Goal: Information Seeking & Learning: Learn about a topic

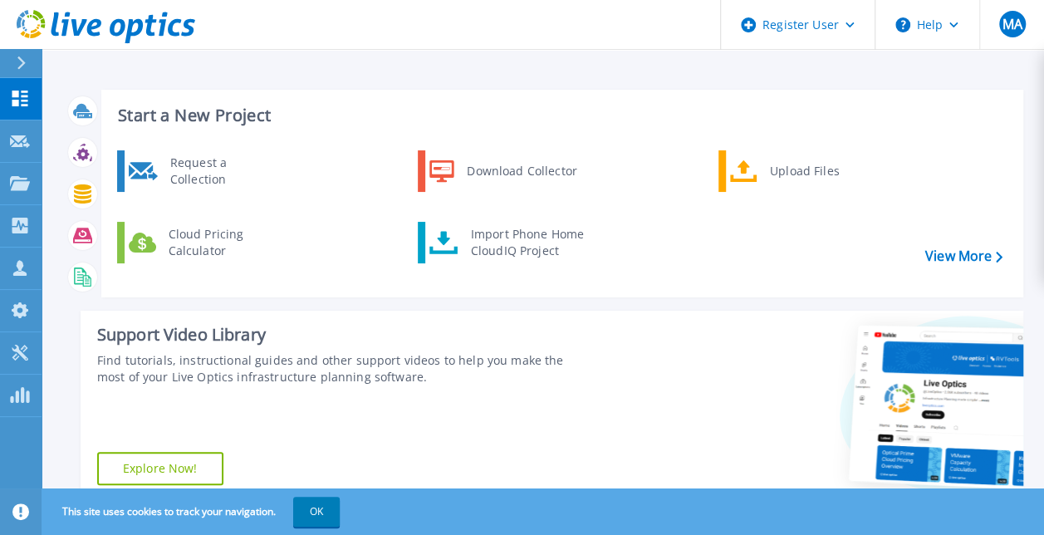
click at [12, 70] on button at bounding box center [21, 63] width 42 height 29
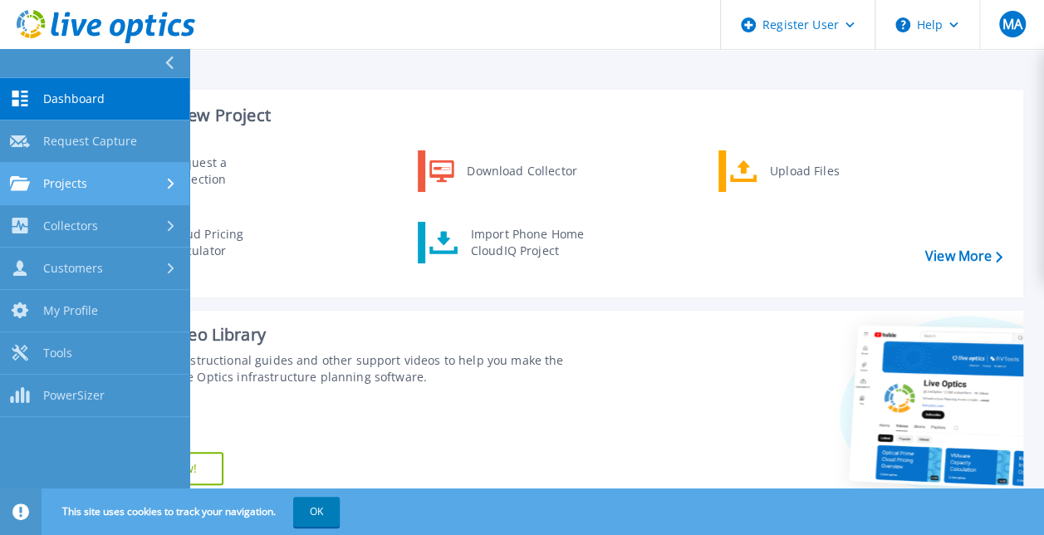
click at [52, 179] on span "Projects" at bounding box center [65, 183] width 44 height 15
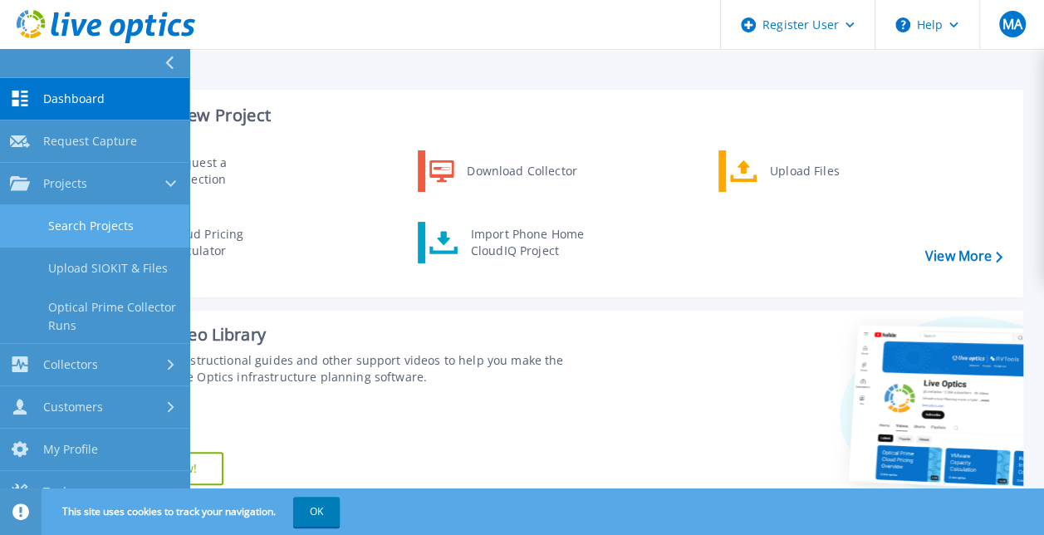
click at [96, 233] on link "Search Projects" at bounding box center [94, 226] width 189 height 42
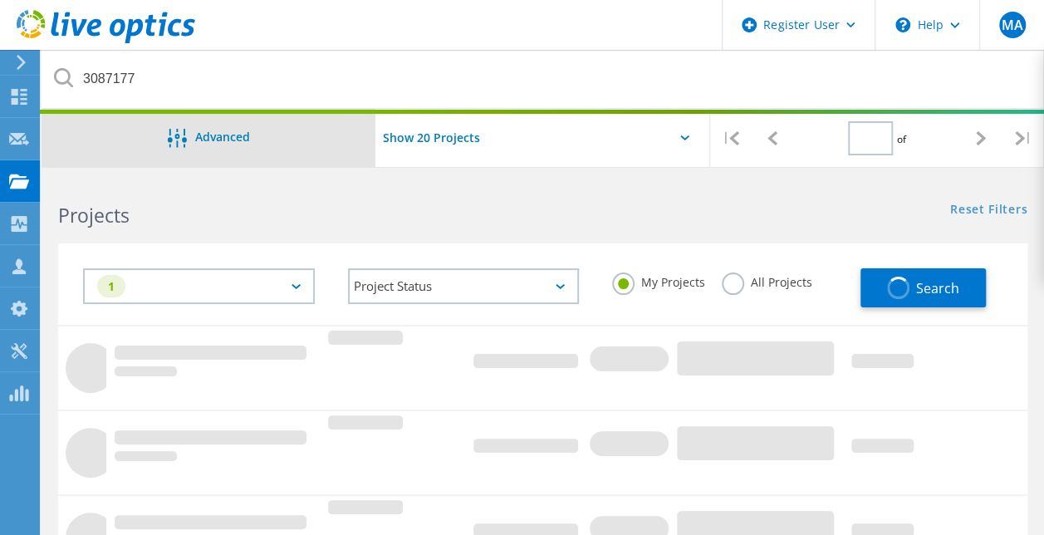
type input "1"
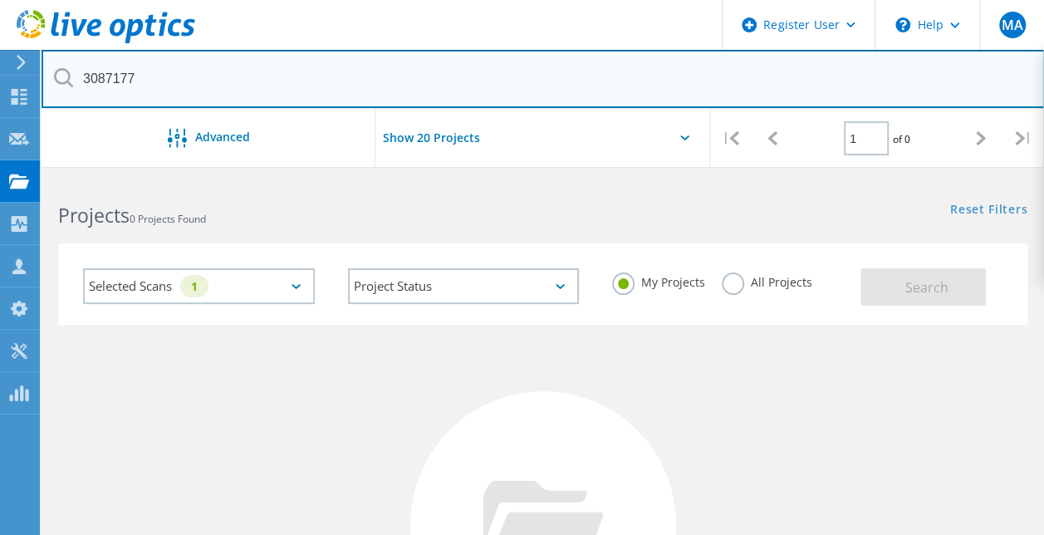
click at [322, 80] on input "3087177" at bounding box center [544, 79] width 1004 height 58
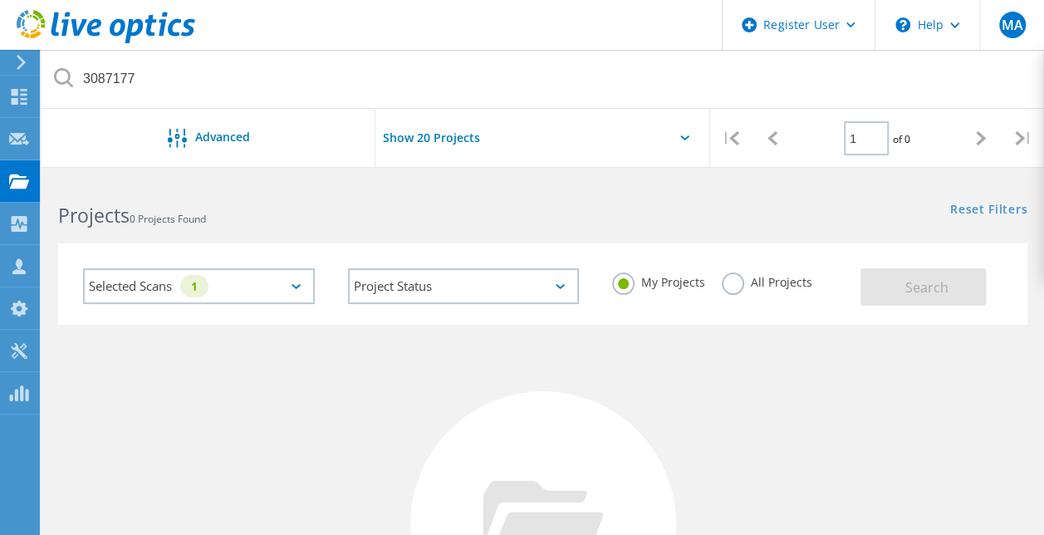
click at [743, 283] on label "All Projects" at bounding box center [767, 280] width 91 height 16
click at [0, 0] on input "All Projects" at bounding box center [0, 0] width 0 height 0
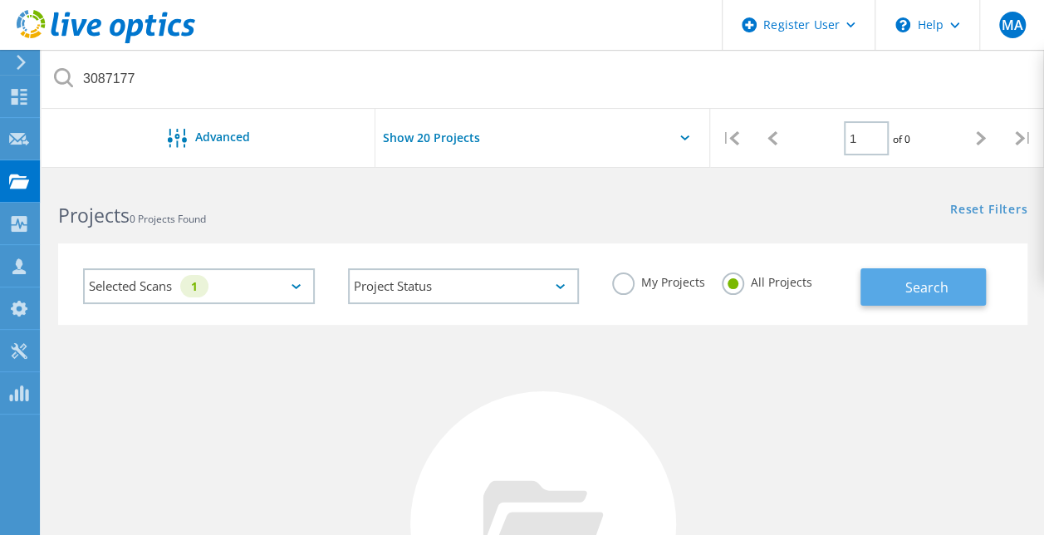
click at [882, 297] on button "Search" at bounding box center [923, 286] width 125 height 37
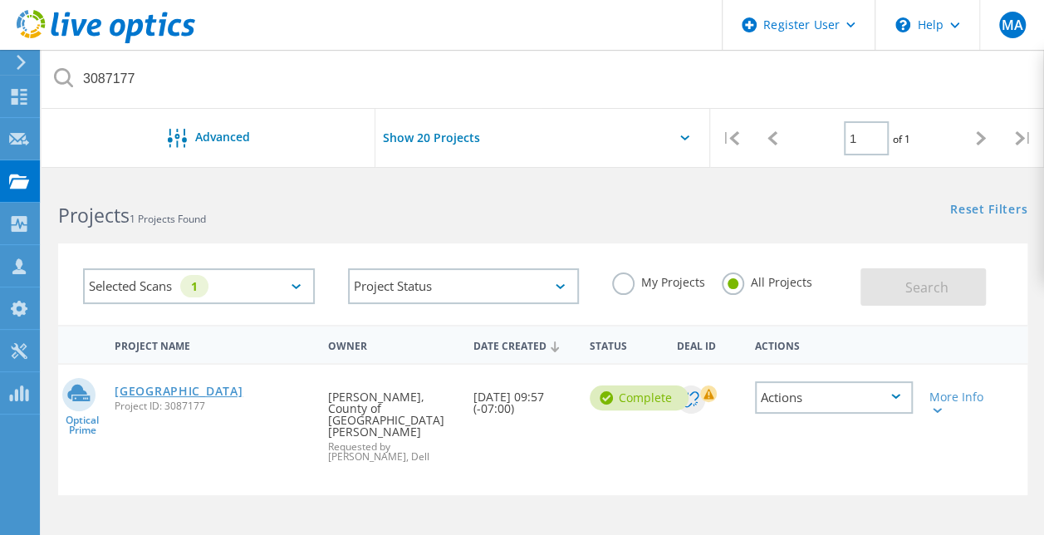
click at [164, 394] on link "Santa Barbara County" at bounding box center [179, 391] width 128 height 12
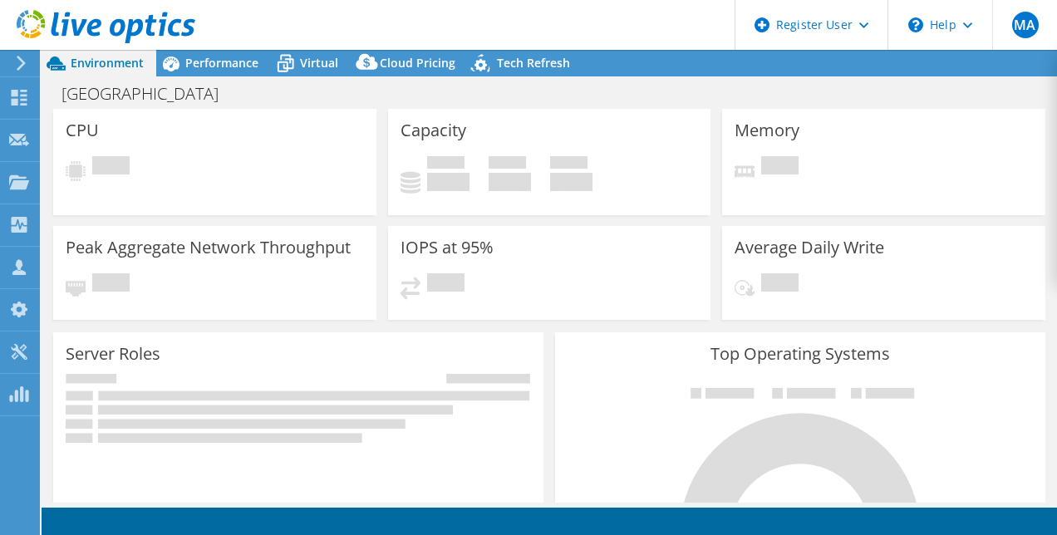
click at [375, 158] on div "CPU Pending" at bounding box center [214, 162] width 335 height 106
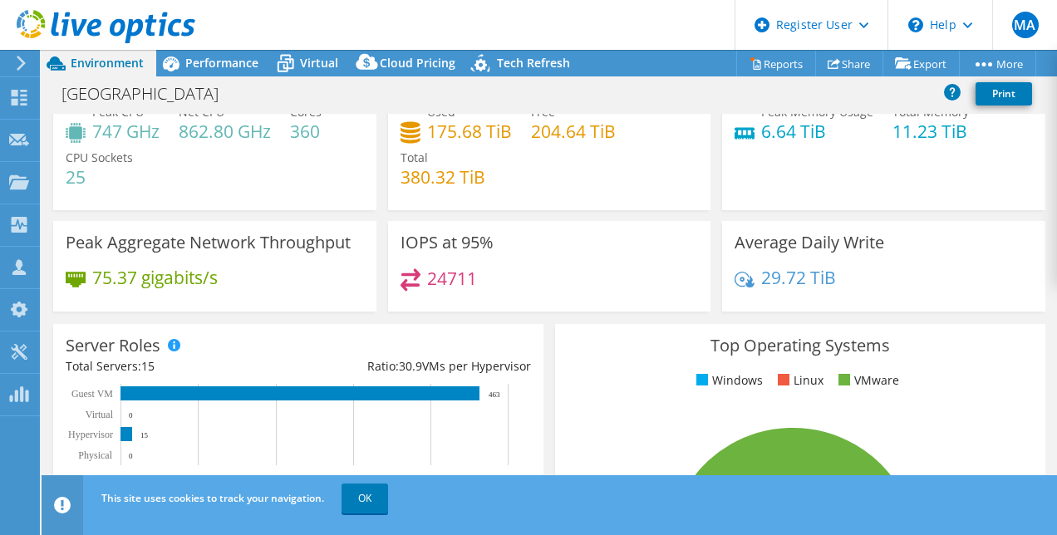
scroll to position [51, 0]
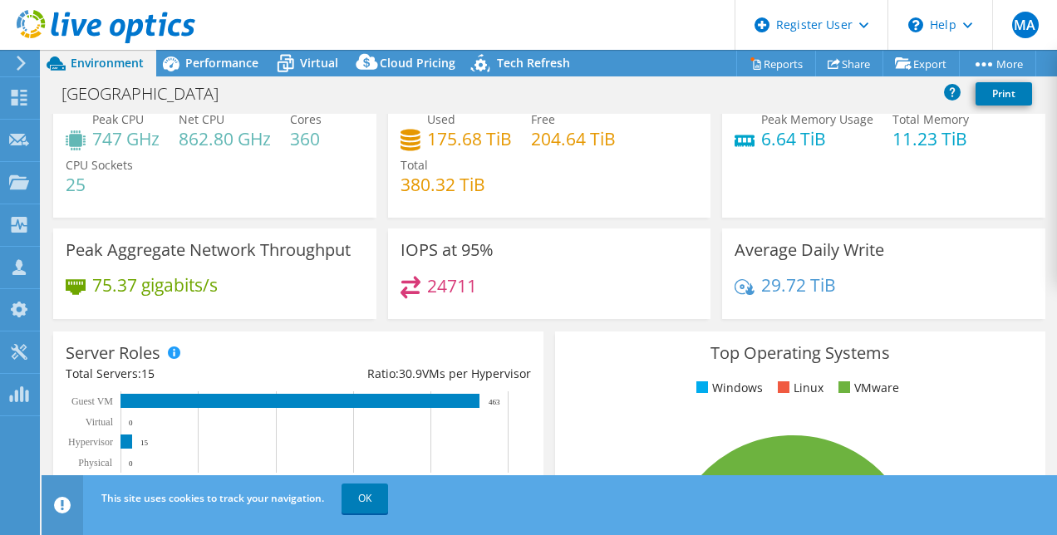
click at [602, 96] on div "Santa Barbara County Print" at bounding box center [549, 93] width 1015 height 31
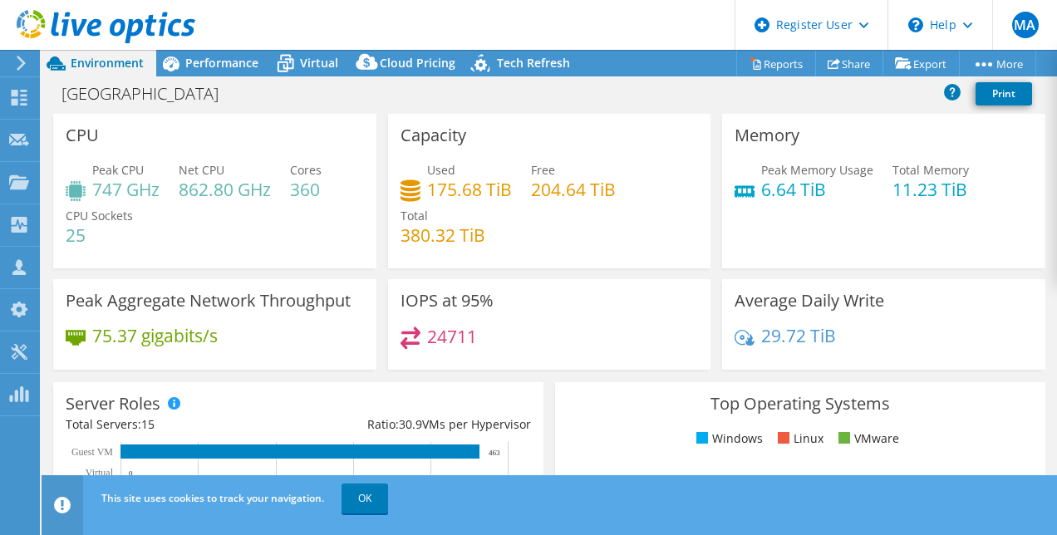
click at [535, 101] on div "Santa Barbara County Print" at bounding box center [549, 93] width 1015 height 31
click at [537, 92] on div "Santa Barbara County Print" at bounding box center [549, 93] width 1015 height 31
click at [546, 93] on div "Santa Barbara County Print" at bounding box center [549, 93] width 1015 height 31
click at [523, 91] on div "Santa Barbara County Print" at bounding box center [549, 93] width 1015 height 31
click at [542, 194] on h4 "204.64 TiB" at bounding box center [573, 189] width 85 height 18
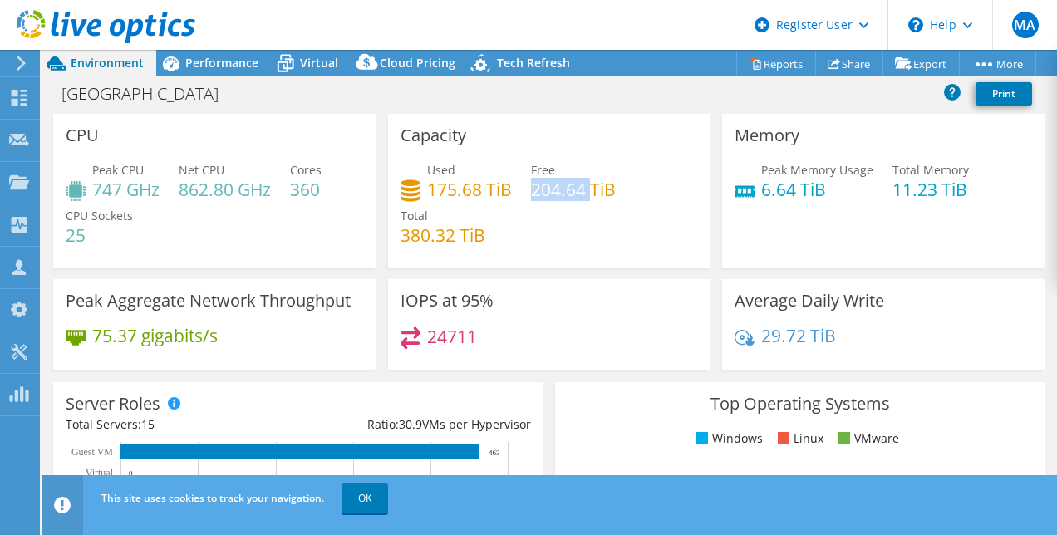
click at [542, 194] on h4 "204.64 TiB" at bounding box center [573, 189] width 85 height 18
drag, startPoint x: 542, startPoint y: 194, endPoint x: 457, endPoint y: 187, distance: 85.1
click at [457, 187] on h4 "175.68 TiB" at bounding box center [469, 189] width 85 height 18
click at [769, 186] on h4 "6.64 TiB" at bounding box center [817, 189] width 112 height 18
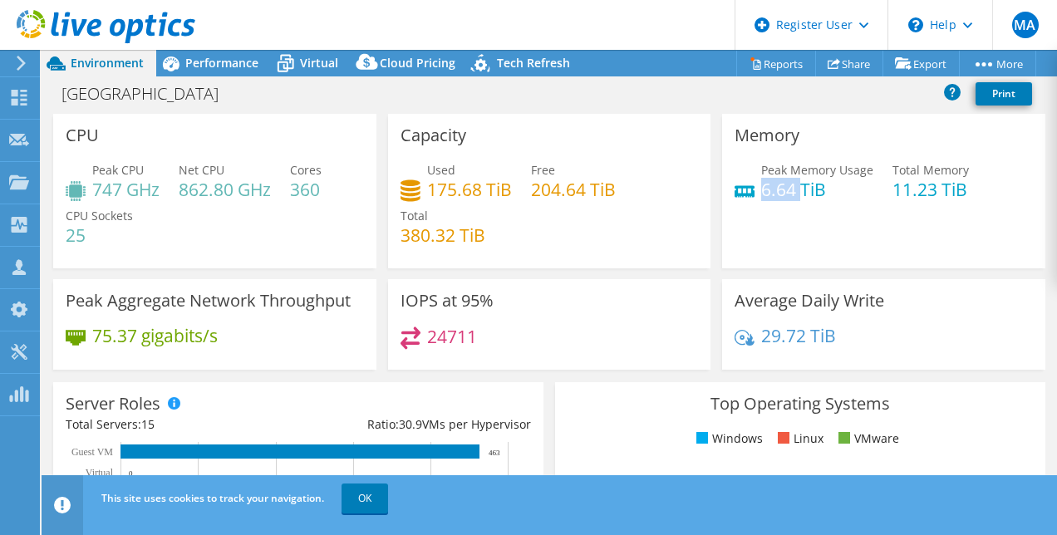
click at [769, 186] on h4 "6.64 TiB" at bounding box center [817, 189] width 112 height 18
drag, startPoint x: 769, startPoint y: 186, endPoint x: 909, endPoint y: 183, distance: 139.6
click at [909, 183] on h4 "11.23 TiB" at bounding box center [930, 189] width 76 height 18
click at [208, 182] on h4 "862.80 GHz" at bounding box center [225, 189] width 92 height 18
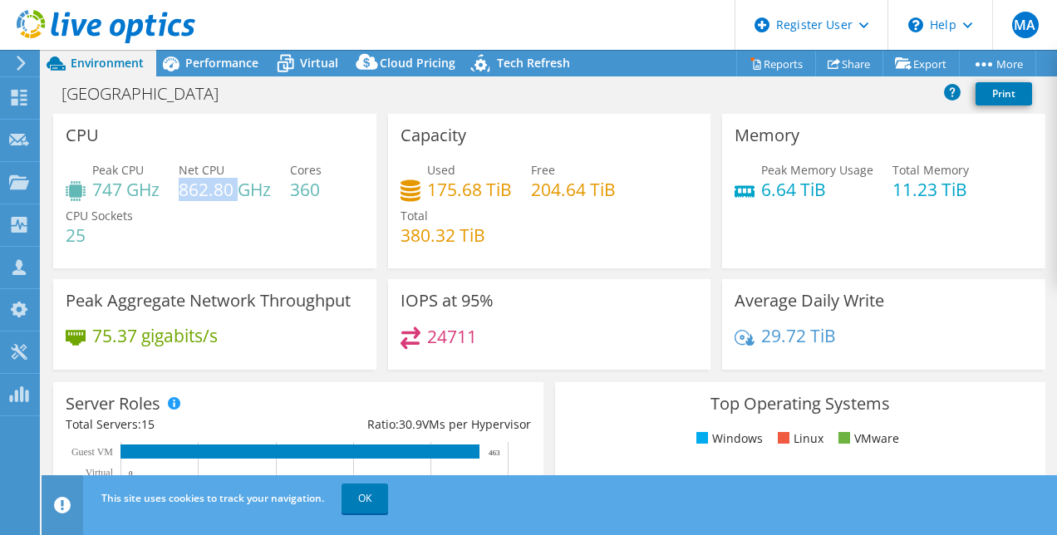
click at [208, 182] on h4 "862.80 GHz" at bounding box center [225, 189] width 92 height 18
drag, startPoint x: 208, startPoint y: 182, endPoint x: 113, endPoint y: 184, distance: 94.7
click at [113, 184] on h4 "747 GHz" at bounding box center [125, 189] width 67 height 18
click at [442, 338] on h4 "24711" at bounding box center [452, 336] width 50 height 18
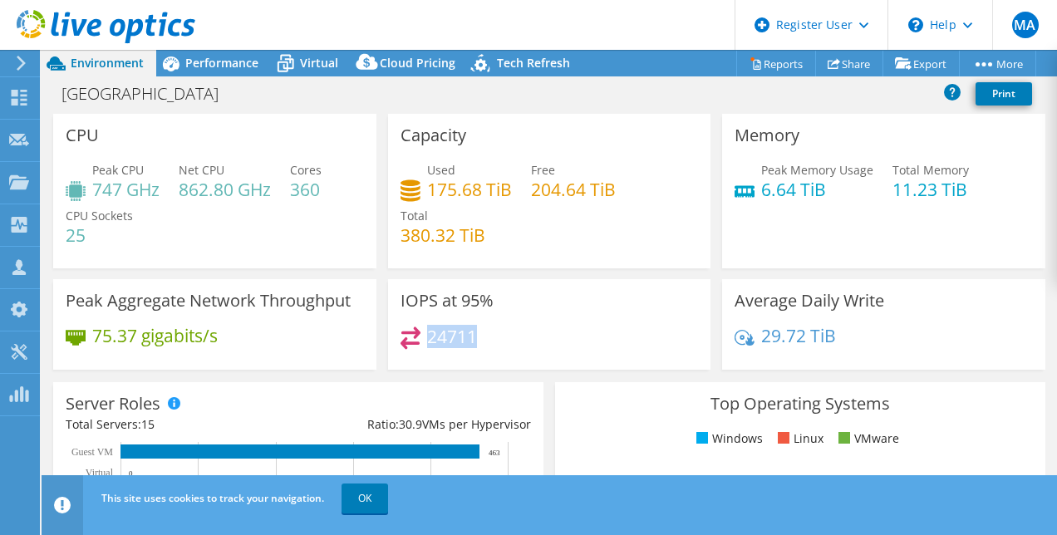
click at [442, 338] on h4 "24711" at bounding box center [452, 336] width 50 height 18
click at [782, 337] on h4 "29.72 TiB" at bounding box center [798, 335] width 75 height 18
click at [118, 335] on h4 "75.37 gigabits/s" at bounding box center [154, 335] width 125 height 18
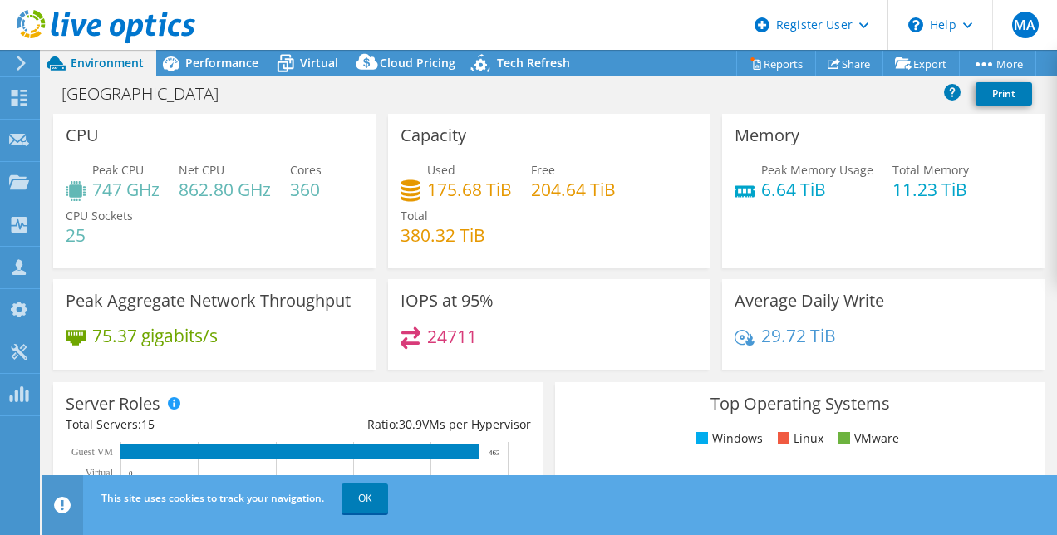
drag, startPoint x: 118, startPoint y: 335, endPoint x: 178, endPoint y: 338, distance: 59.9
click at [178, 338] on h4 "75.37 gigabits/s" at bounding box center [154, 335] width 125 height 18
click at [562, 331] on div "24711" at bounding box center [549, 344] width 298 height 36
click at [540, 392] on div "Server Roles Physical Servers represent bare metal servers that were targets of…" at bounding box center [298, 469] width 502 height 186
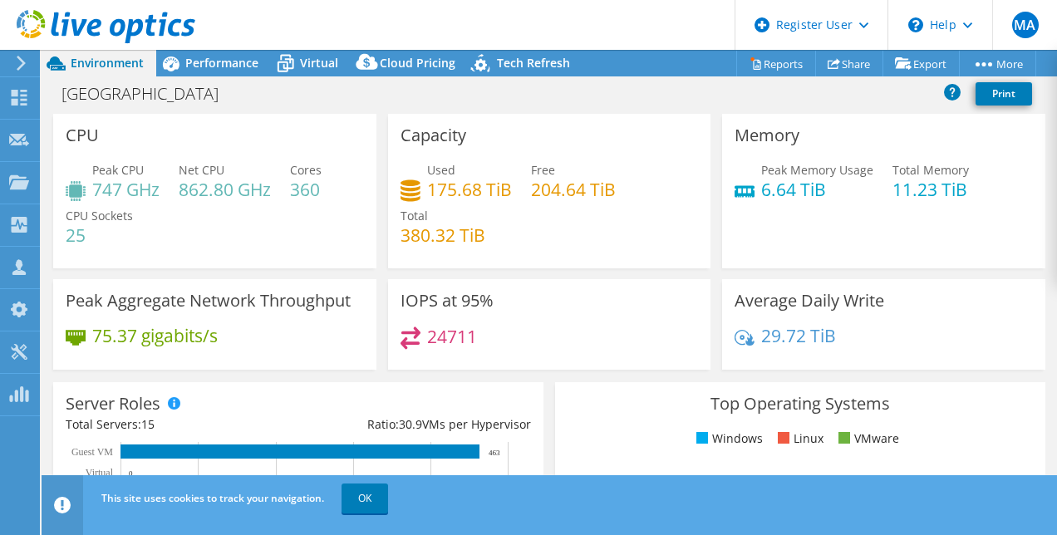
click at [540, 382] on div "Server Roles Physical Servers represent bare metal servers that were targets of…" at bounding box center [298, 469] width 502 height 186
click at [545, 128] on div "Capacity Used 175.68 TiB Free 204.64 TiB Total 380.32 TiB" at bounding box center [549, 191] width 323 height 155
click at [475, 307] on h3 "IOPS at 95%" at bounding box center [446, 301] width 93 height 18
drag, startPoint x: 475, startPoint y: 307, endPoint x: 459, endPoint y: 307, distance: 16.6
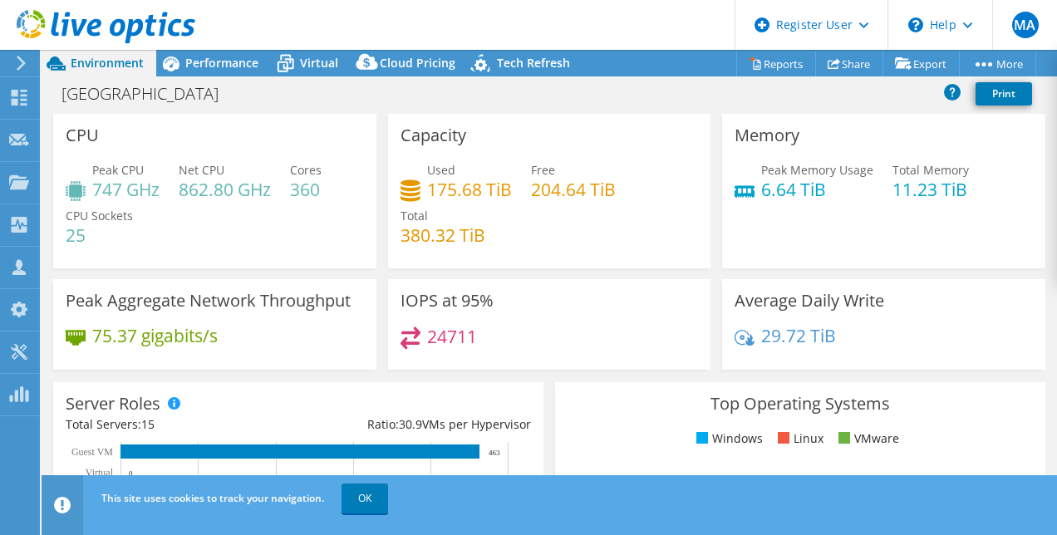
click at [459, 307] on h3 "IOPS at 95%" at bounding box center [446, 301] width 93 height 18
drag, startPoint x: 459, startPoint y: 307, endPoint x: 402, endPoint y: 301, distance: 56.8
click at [402, 301] on h3 "IOPS at 95%" at bounding box center [446, 301] width 93 height 18
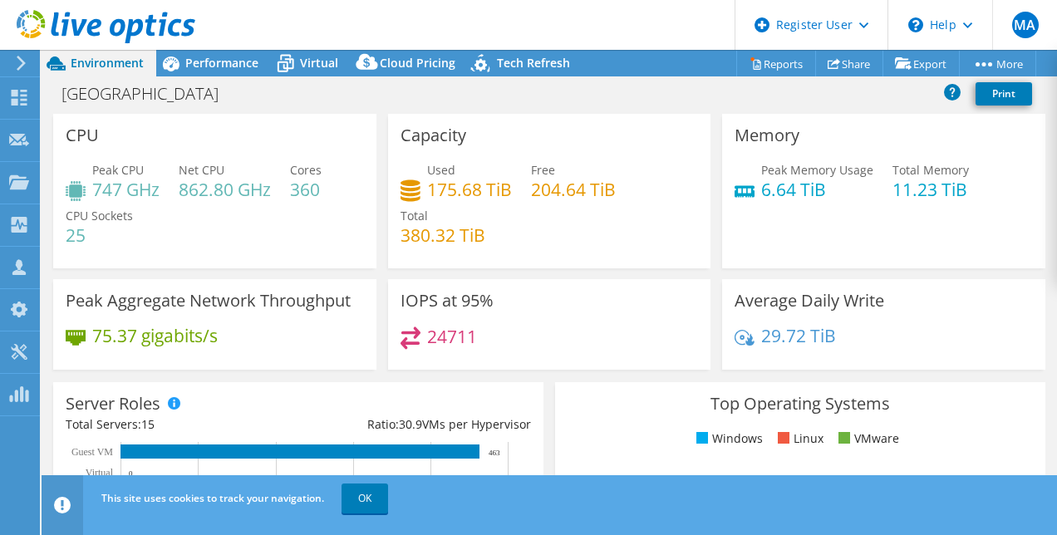
drag, startPoint x: 402, startPoint y: 301, endPoint x: 441, endPoint y: 333, distance: 50.7
click at [441, 333] on h4 "24711" at bounding box center [452, 336] width 50 height 18
drag, startPoint x: 441, startPoint y: 333, endPoint x: 523, endPoint y: 338, distance: 82.4
click at [523, 338] on div "24711" at bounding box center [549, 344] width 298 height 36
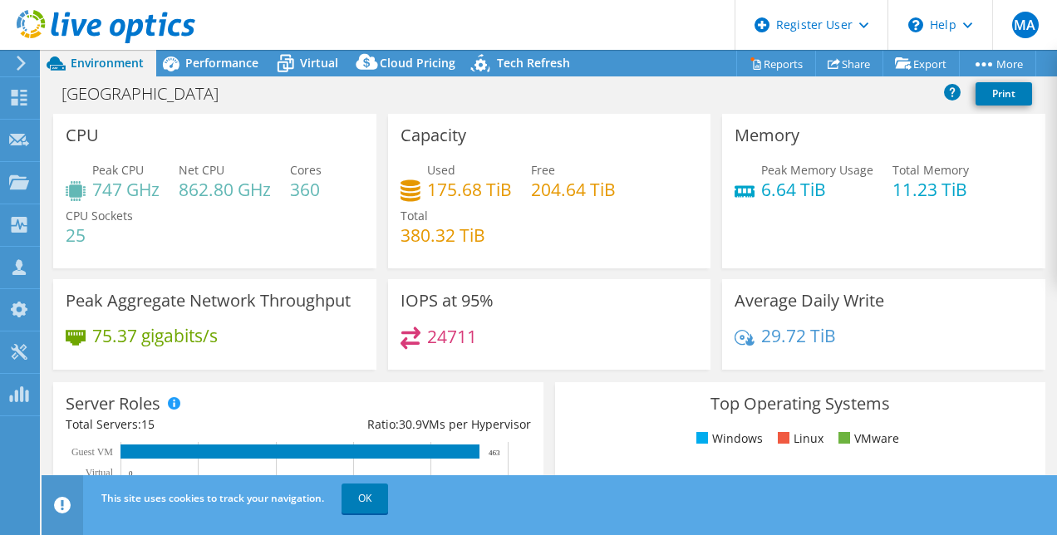
click at [585, 341] on div "24711" at bounding box center [549, 344] width 298 height 36
click at [582, 337] on div "24711" at bounding box center [549, 344] width 298 height 36
drag, startPoint x: 582, startPoint y: 389, endPoint x: 537, endPoint y: 387, distance: 44.1
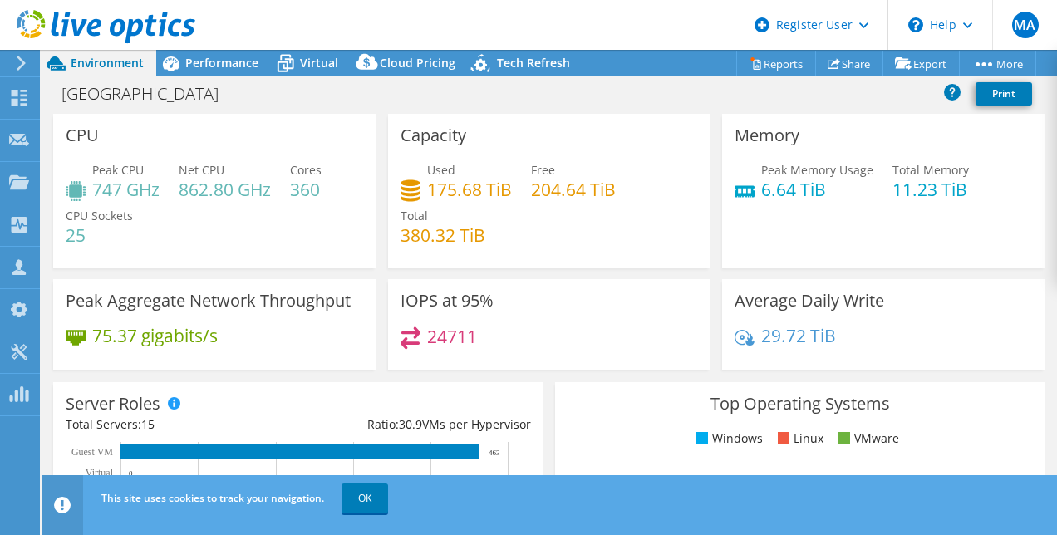
click at [537, 387] on div "Server Roles Physical Servers represent bare metal servers that were targets of…" at bounding box center [298, 469] width 502 height 186
click at [528, 88] on div "Santa Barbara County Print" at bounding box center [549, 93] width 1015 height 31
click at [584, 100] on div "Santa Barbara County Print" at bounding box center [549, 93] width 1015 height 31
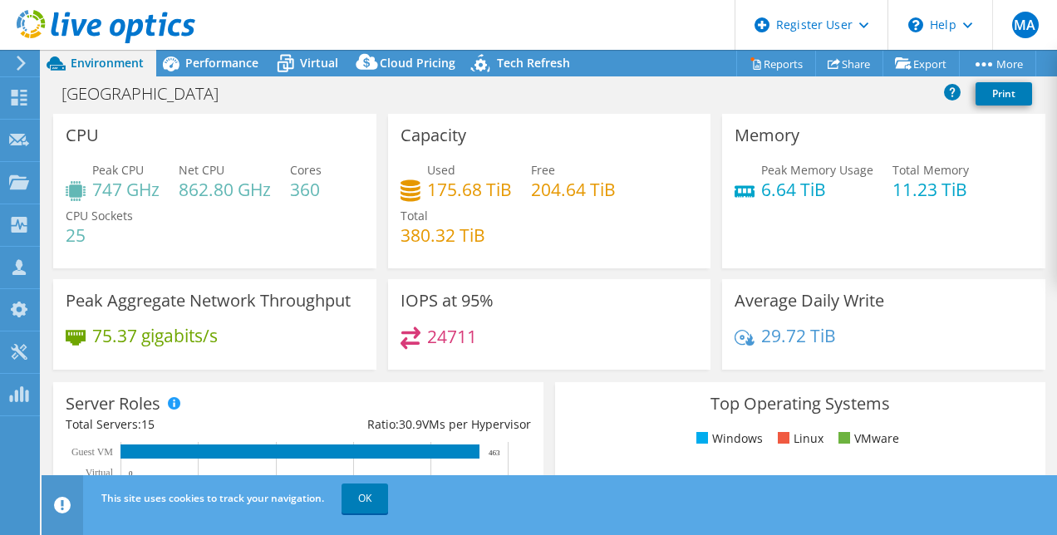
click at [544, 168] on span "Free" at bounding box center [543, 170] width 24 height 16
drag, startPoint x: 544, startPoint y: 168, endPoint x: 440, endPoint y: 167, distance: 103.8
click at [440, 167] on span "Used" at bounding box center [441, 170] width 28 height 16
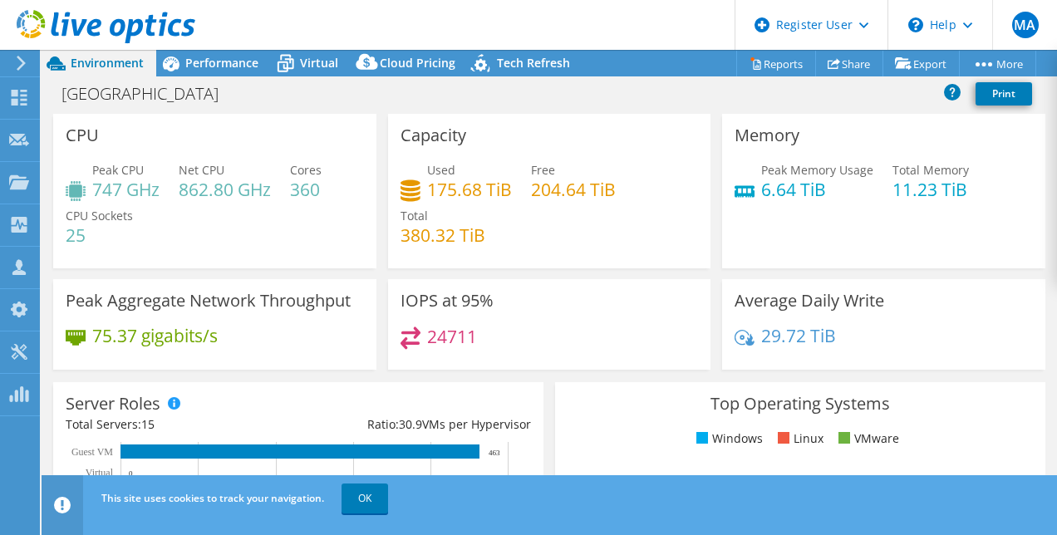
drag, startPoint x: 440, startPoint y: 167, endPoint x: 454, endPoint y: 186, distance: 23.3
click at [454, 186] on h4 "175.68 TiB" at bounding box center [469, 189] width 85 height 18
drag, startPoint x: 454, startPoint y: 186, endPoint x: 556, endPoint y: 188, distance: 102.2
click at [556, 188] on h4 "204.64 TiB" at bounding box center [573, 189] width 85 height 18
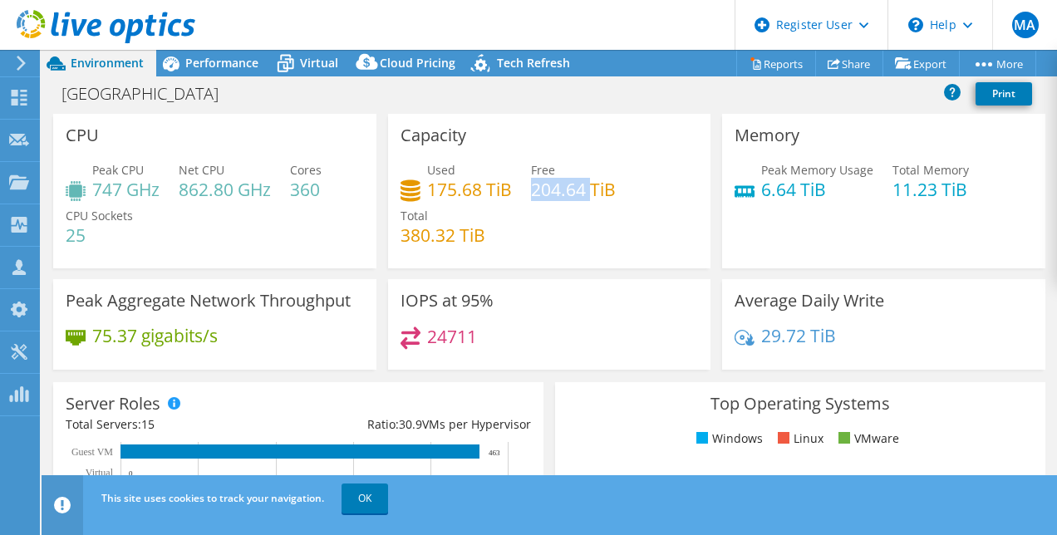
click at [556, 188] on h4 "204.64 TiB" at bounding box center [573, 189] width 85 height 18
drag, startPoint x: 556, startPoint y: 188, endPoint x: 578, endPoint y: 221, distance: 40.1
click at [578, 221] on div "Used 175.68 TiB Free 204.64 TiB Total 380.32 TiB" at bounding box center [549, 211] width 298 height 100
click at [431, 239] on h4 "380.32 TiB" at bounding box center [442, 235] width 85 height 18
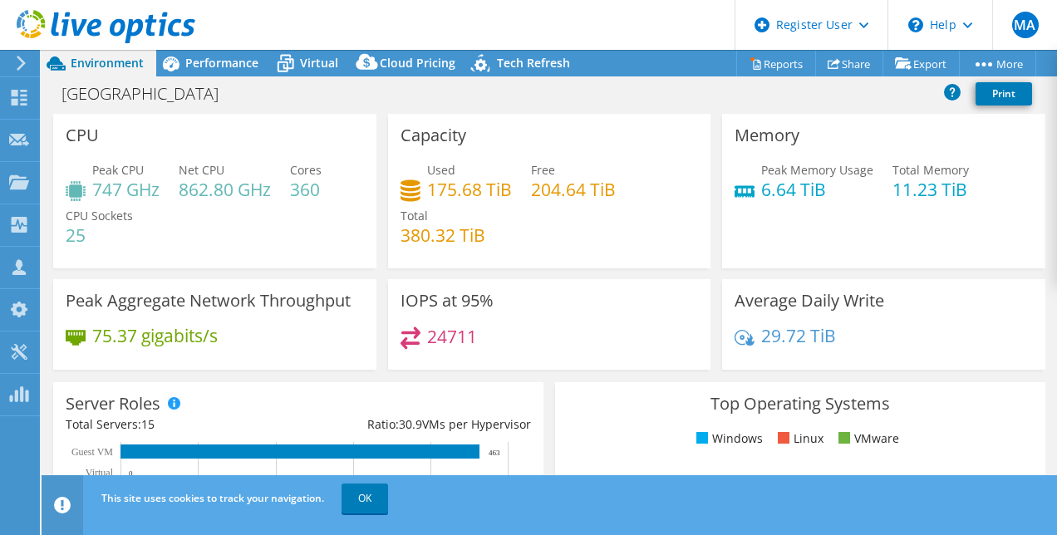
drag, startPoint x: 431, startPoint y: 239, endPoint x: 443, endPoint y: 332, distance: 93.8
click at [443, 332] on h4 "24711" at bounding box center [452, 336] width 50 height 18
click at [103, 340] on h4 "75.37 gigabits/s" at bounding box center [154, 335] width 125 height 18
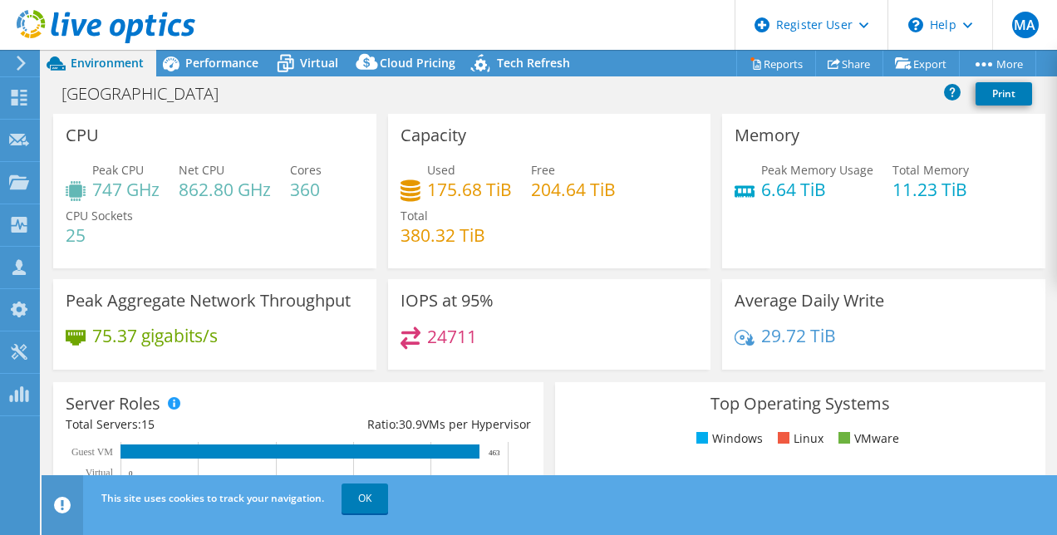
drag, startPoint x: 103, startPoint y: 340, endPoint x: 104, endPoint y: 191, distance: 148.7
click at [104, 191] on h4 "747 GHz" at bounding box center [125, 189] width 67 height 18
drag, startPoint x: 104, startPoint y: 191, endPoint x: 196, endPoint y: 188, distance: 92.3
click at [196, 188] on h4 "862.80 GHz" at bounding box center [225, 189] width 92 height 18
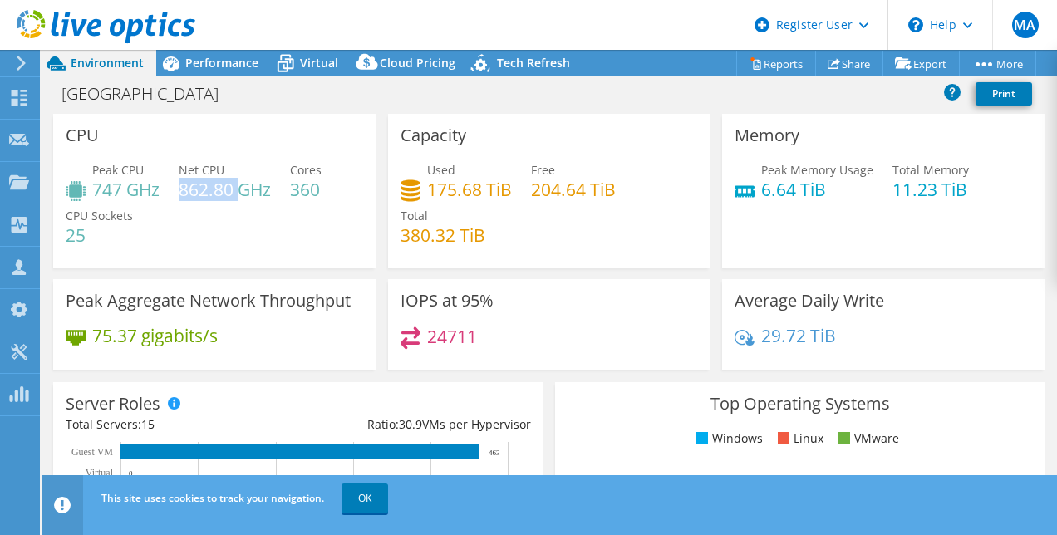
click at [196, 188] on h4 "862.80 GHz" at bounding box center [225, 189] width 92 height 18
drag, startPoint x: 196, startPoint y: 188, endPoint x: 306, endPoint y: 189, distance: 109.7
click at [306, 189] on h4 "360" at bounding box center [306, 189] width 32 height 18
click at [80, 241] on h4 "25" at bounding box center [99, 235] width 67 height 18
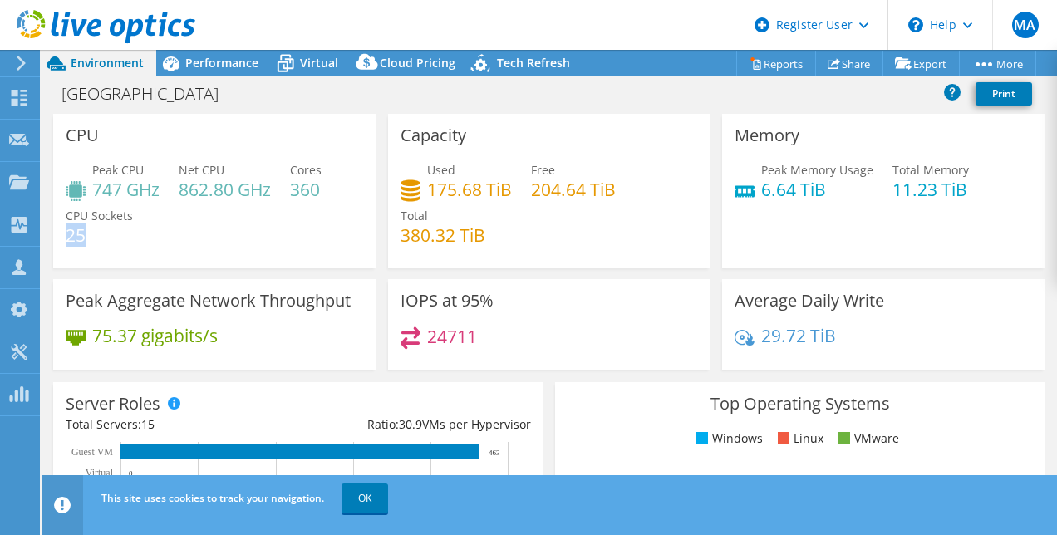
click at [80, 241] on h4 "25" at bounding box center [99, 235] width 67 height 18
click at [490, 254] on div "Used 175.68 TiB Free 204.64 TiB Total 380.32 TiB" at bounding box center [549, 211] width 298 height 100
click at [772, 189] on h4 "6.64 TiB" at bounding box center [817, 189] width 112 height 18
click at [536, 234] on div "Used 175.68 TiB Free 204.64 TiB Total 380.32 TiB" at bounding box center [549, 211] width 298 height 100
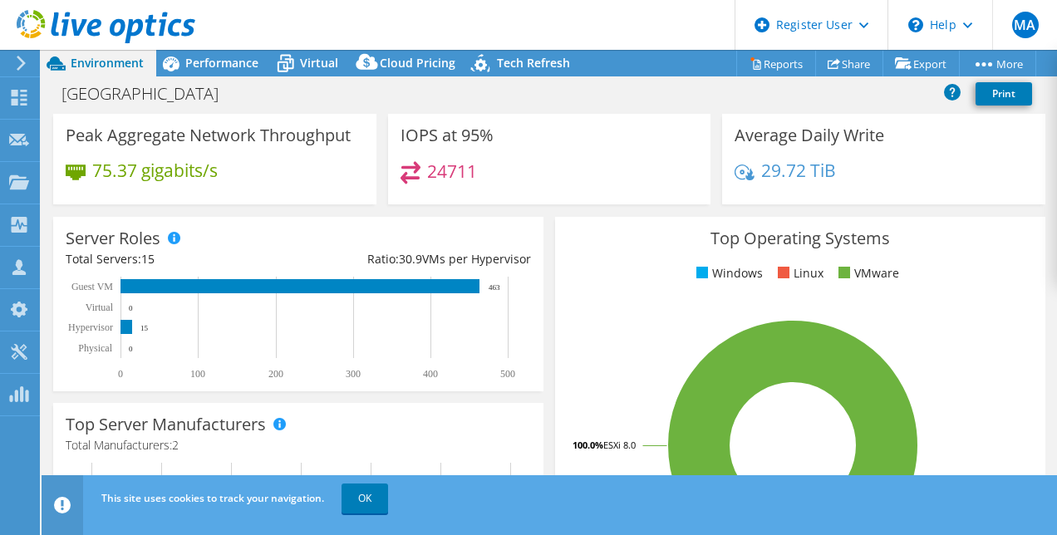
scroll to position [272, 0]
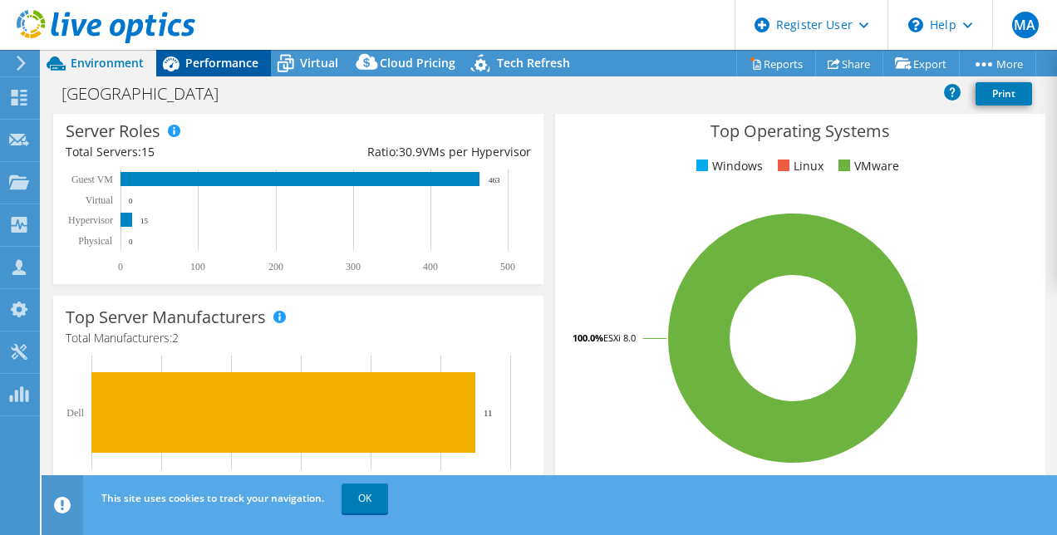
click at [197, 71] on div "Performance" at bounding box center [213, 63] width 115 height 27
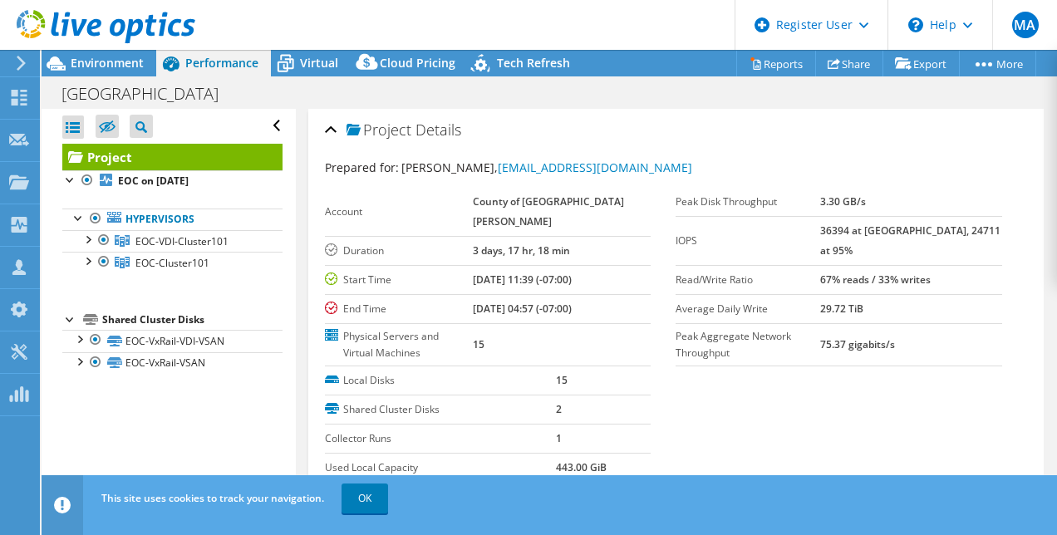
scroll to position [0, 0]
click at [317, 61] on span "Virtual" at bounding box center [319, 63] width 38 height 16
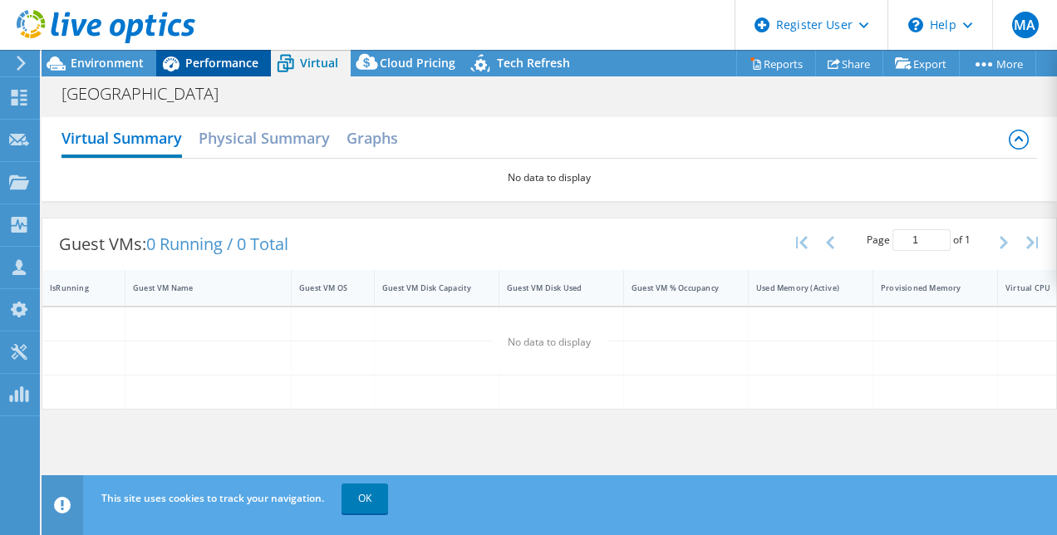
click at [233, 66] on span "Performance" at bounding box center [221, 63] width 73 height 16
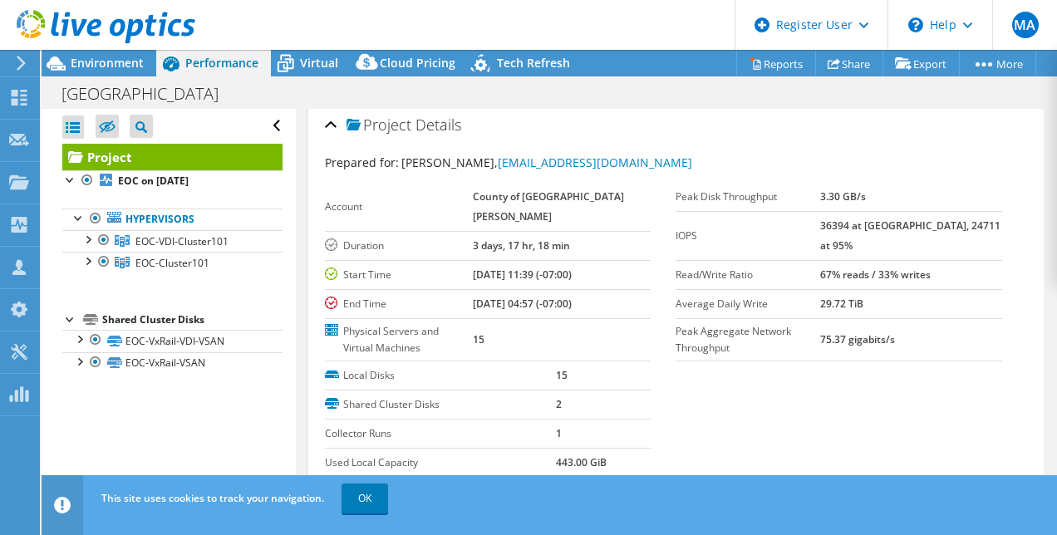
scroll to position [2, 0]
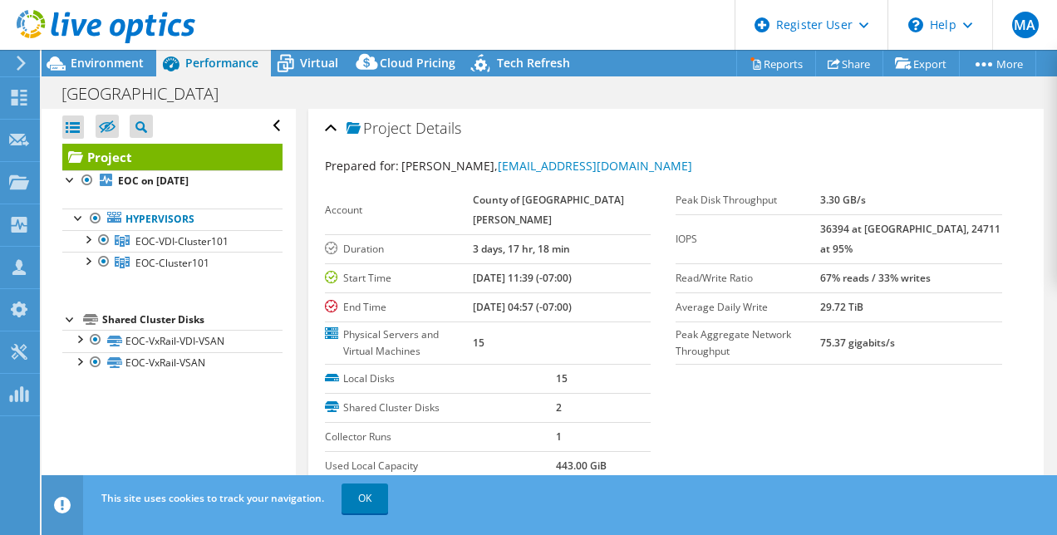
click at [701, 378] on section "Prepared for: Stephen Crafton, scrafton@countyofsb.org Account County of Santa …" at bounding box center [676, 357] width 703 height 400
click at [692, 374] on section "Prepared for: Stephen Crafton, scrafton@countyofsb.org Account County of Santa …" at bounding box center [676, 357] width 703 height 400
click at [658, 365] on div "Account County of Santa Barbara Duration 3 days, 17 hr, 18 min Start Time 09/30…" at bounding box center [500, 275] width 351 height 179
click at [239, 417] on div "Open All Close All Hide Excluded Nodes Project Tree Filter" at bounding box center [168, 306] width 253 height 394
click at [108, 66] on span "Environment" at bounding box center [107, 63] width 73 height 16
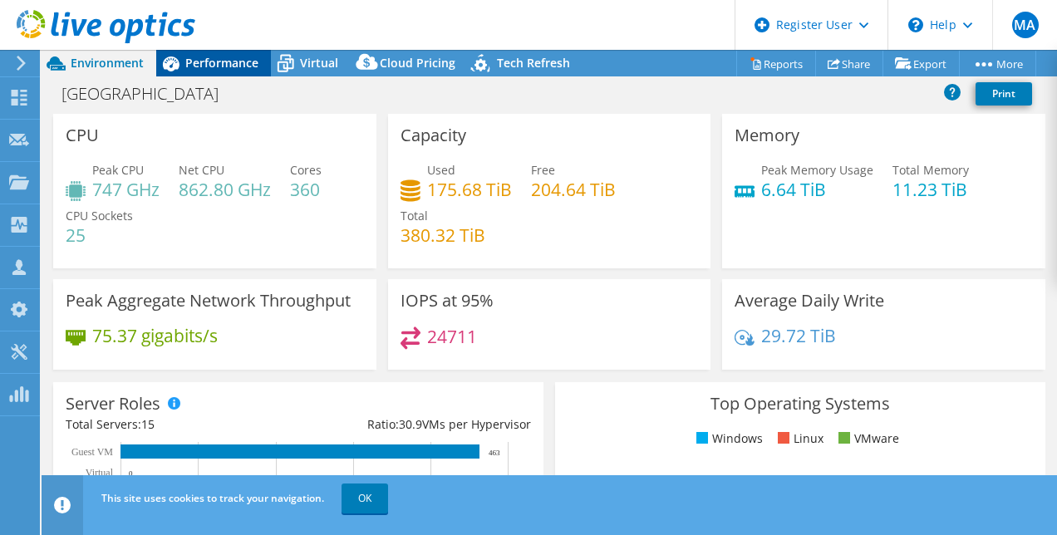
click at [199, 67] on span "Performance" at bounding box center [221, 63] width 73 height 16
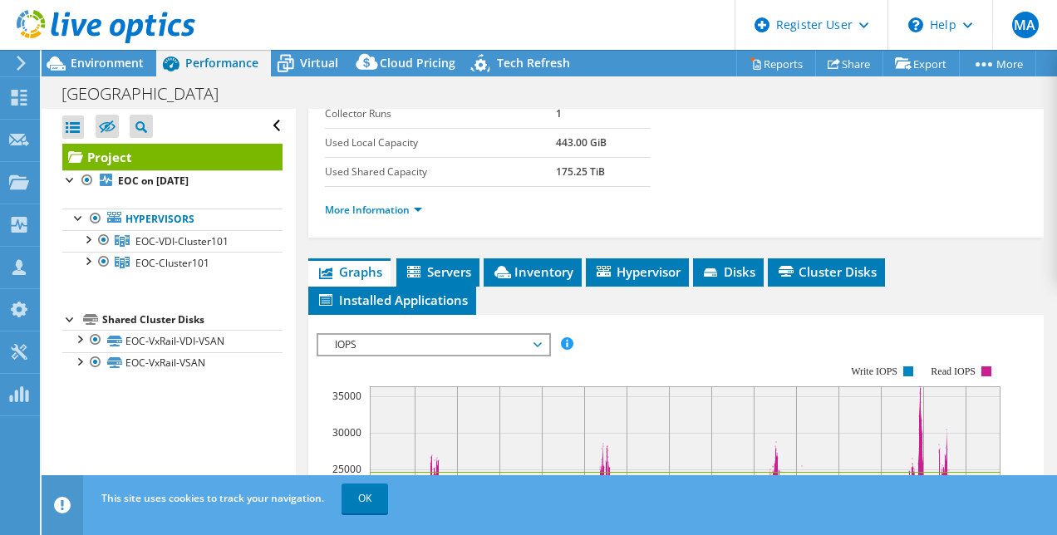
scroll to position [292, 0]
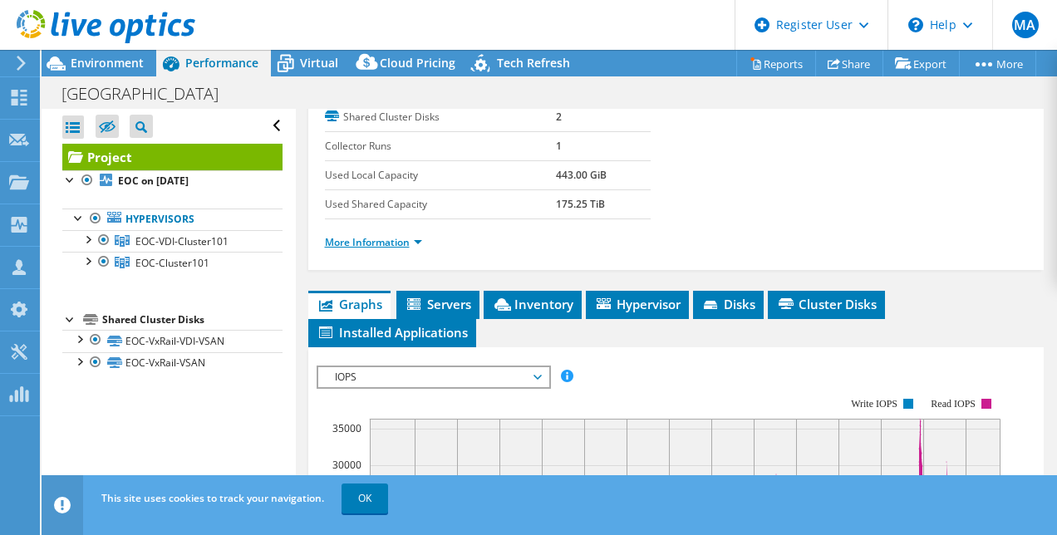
click at [415, 249] on link "More Information" at bounding box center [373, 242] width 97 height 14
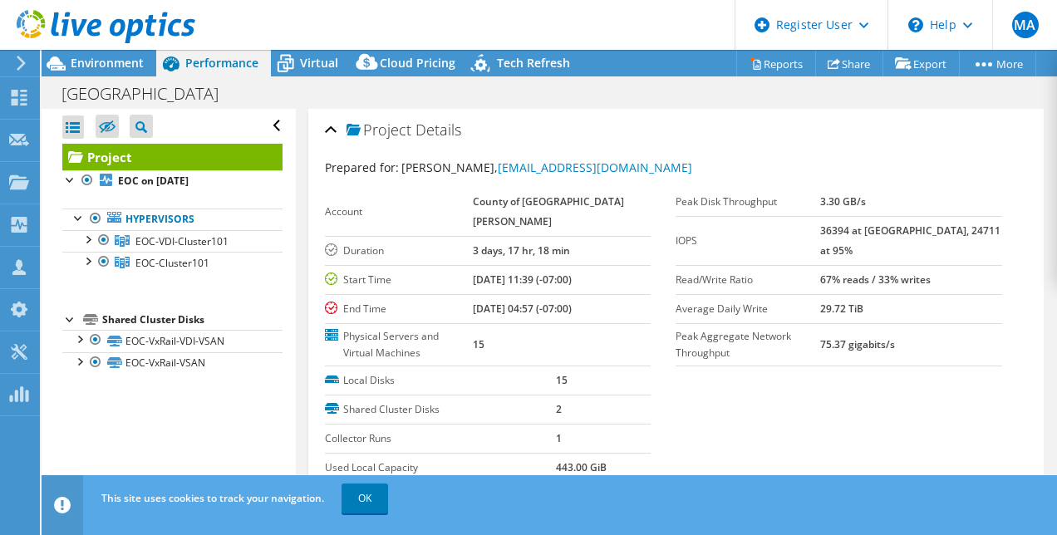
select select "USD"
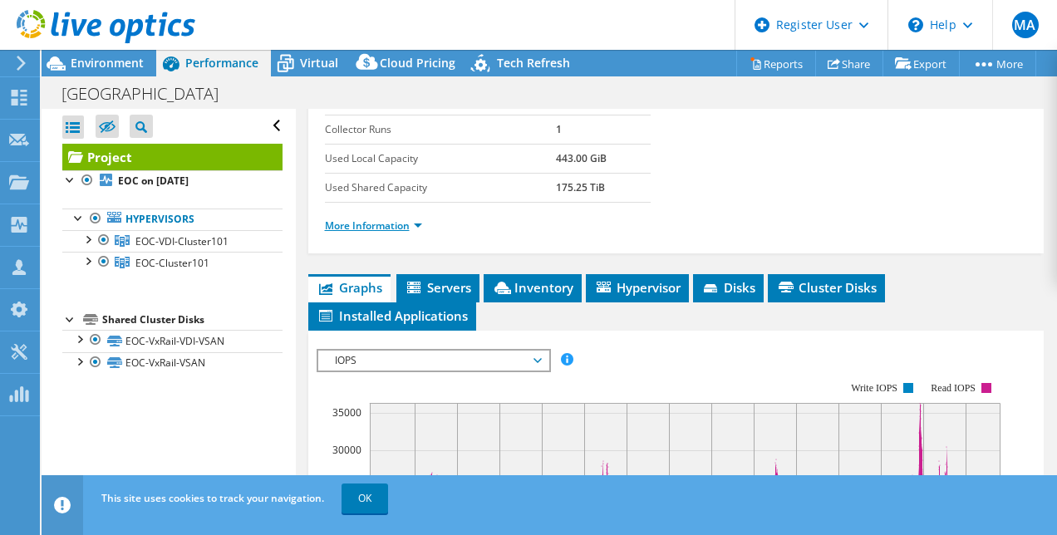
click at [404, 233] on link "More Information" at bounding box center [373, 225] width 97 height 14
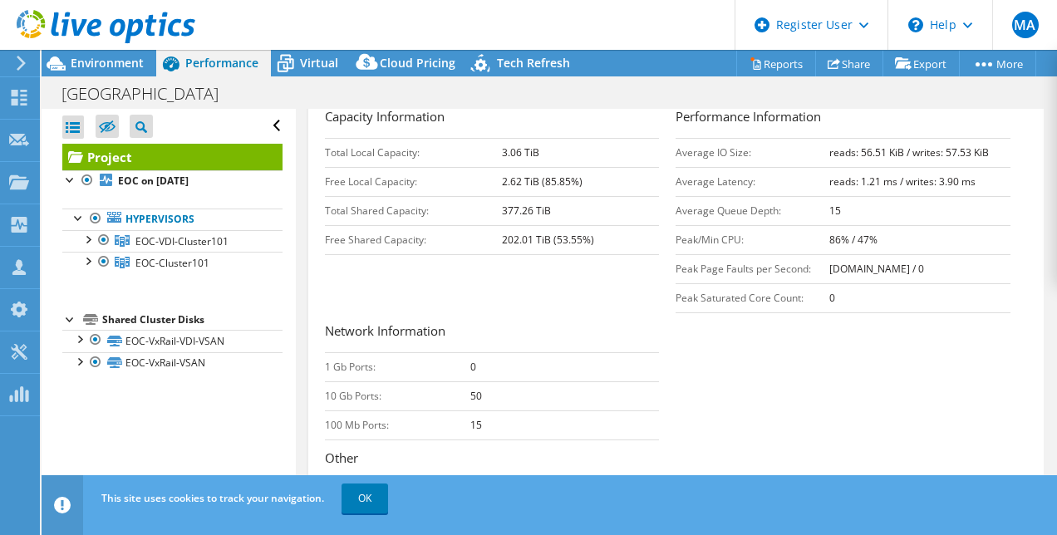
scroll to position [463, 0]
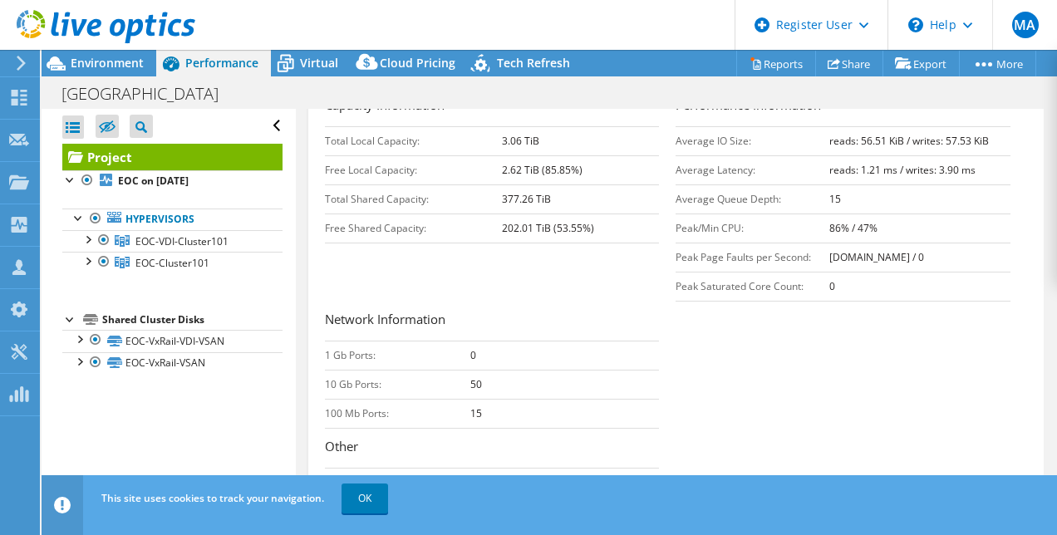
click at [473, 391] on b "50" at bounding box center [476, 384] width 12 height 14
drag, startPoint x: 473, startPoint y: 395, endPoint x: 518, endPoint y: 429, distance: 56.5
click at [518, 428] on td "15" at bounding box center [564, 413] width 189 height 29
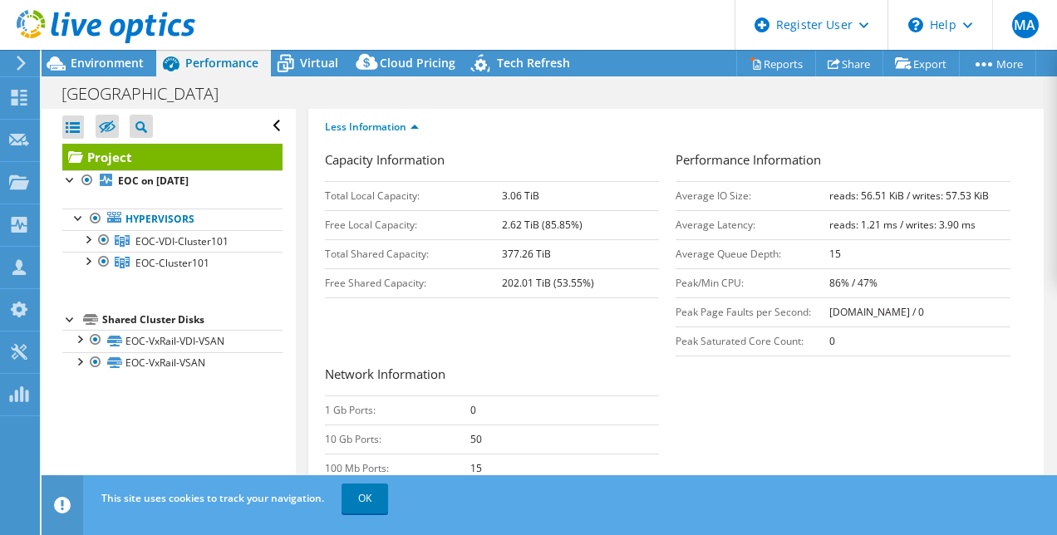
scroll to position [441, 0]
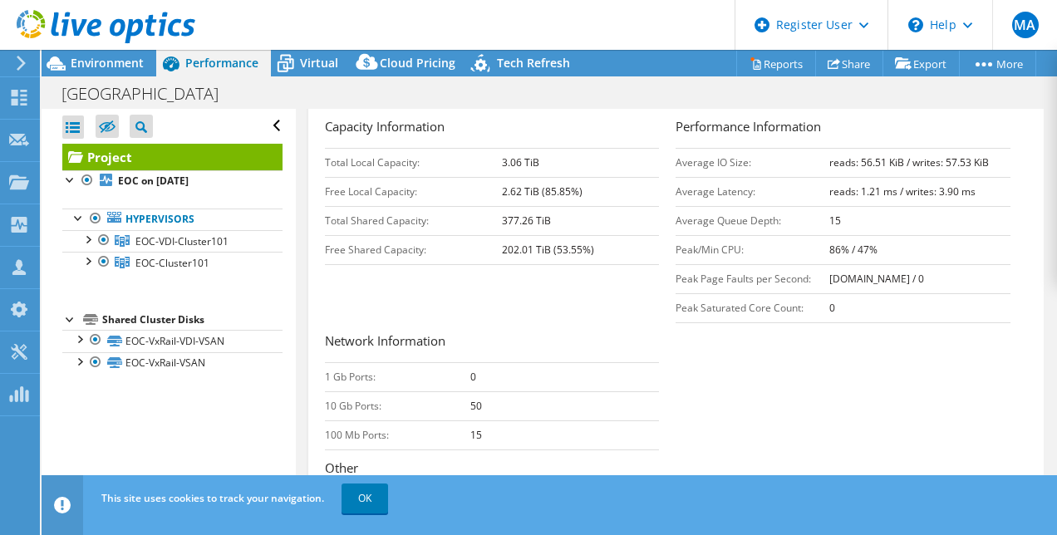
click at [541, 317] on div "Capacity Information Total Local Capacity: 3.06 TiB Free Local Capacity: 2.62 T…" at bounding box center [676, 336] width 703 height 439
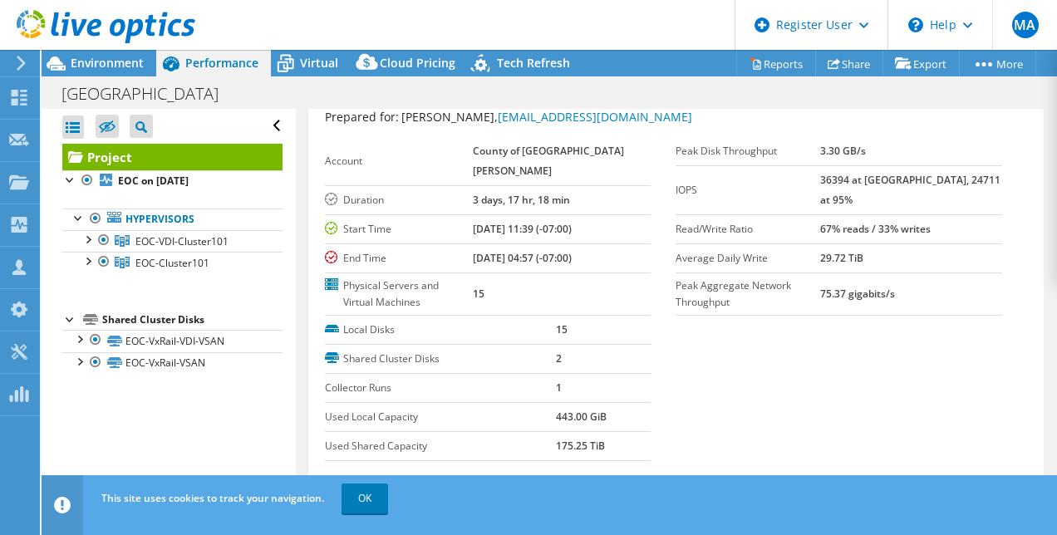
scroll to position [51, 0]
click at [118, 63] on span "Environment" at bounding box center [107, 63] width 73 height 16
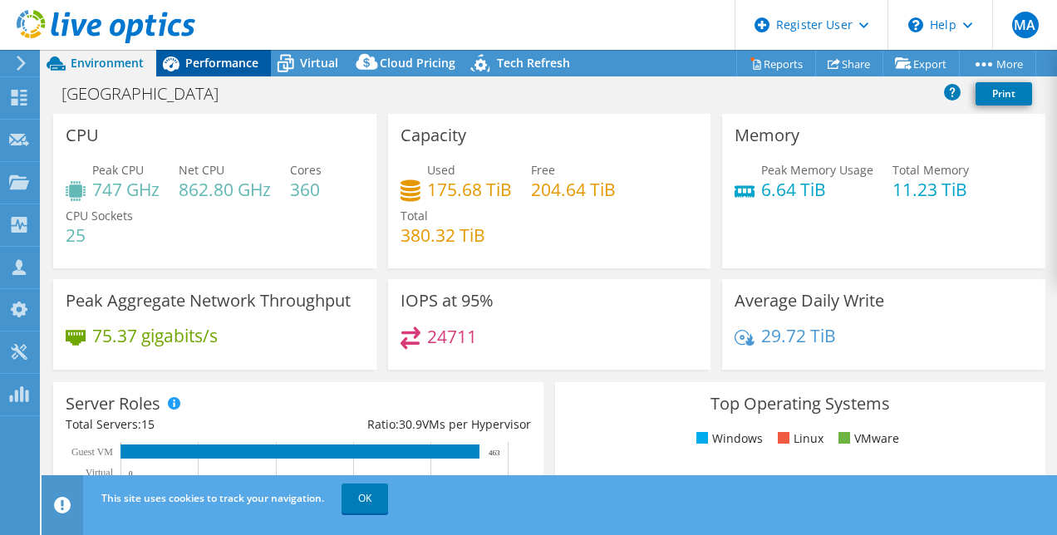
click at [191, 61] on span "Performance" at bounding box center [221, 63] width 73 height 16
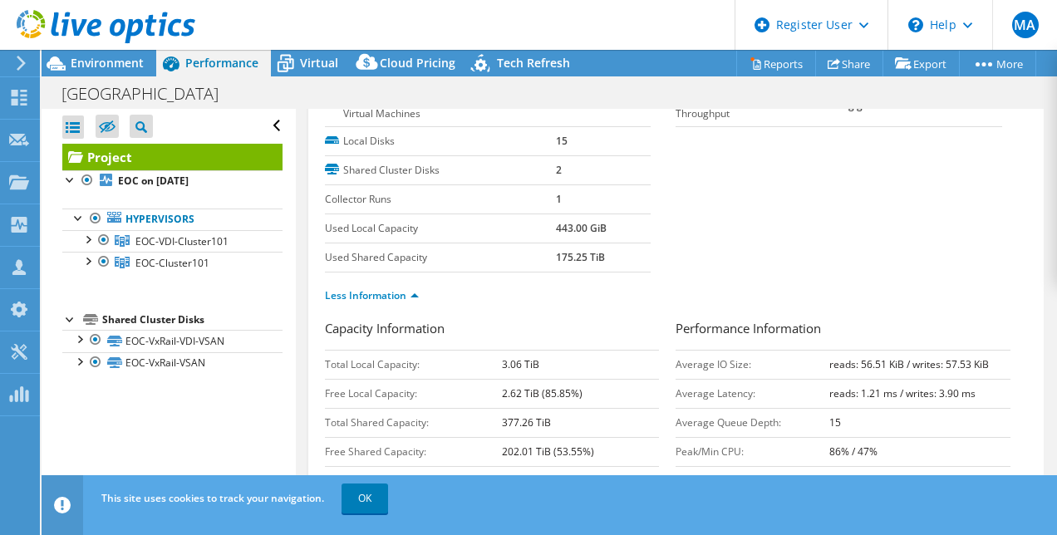
scroll to position [238, 0]
click at [130, 67] on span "Environment" at bounding box center [107, 63] width 73 height 16
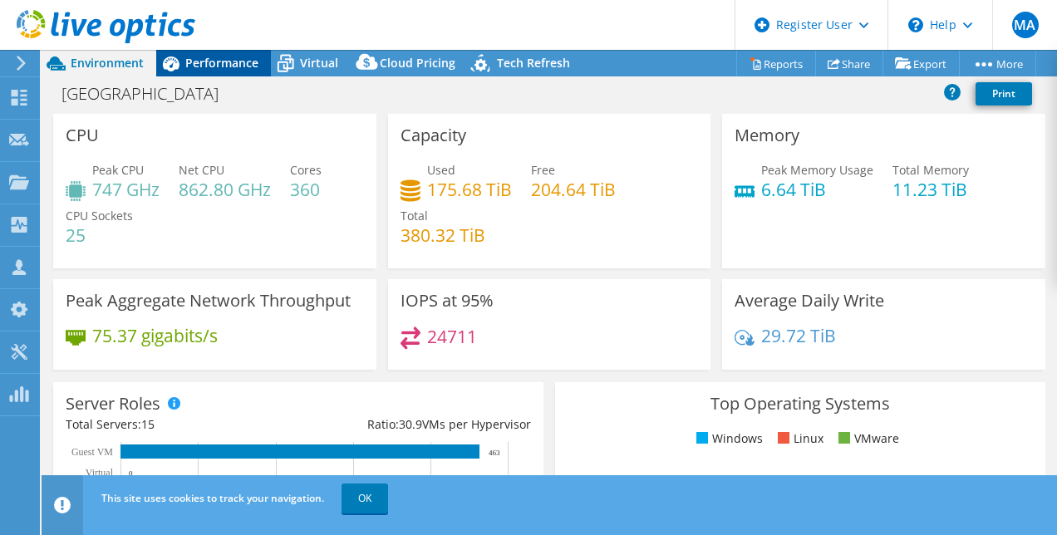
click at [215, 64] on span "Performance" at bounding box center [221, 63] width 73 height 16
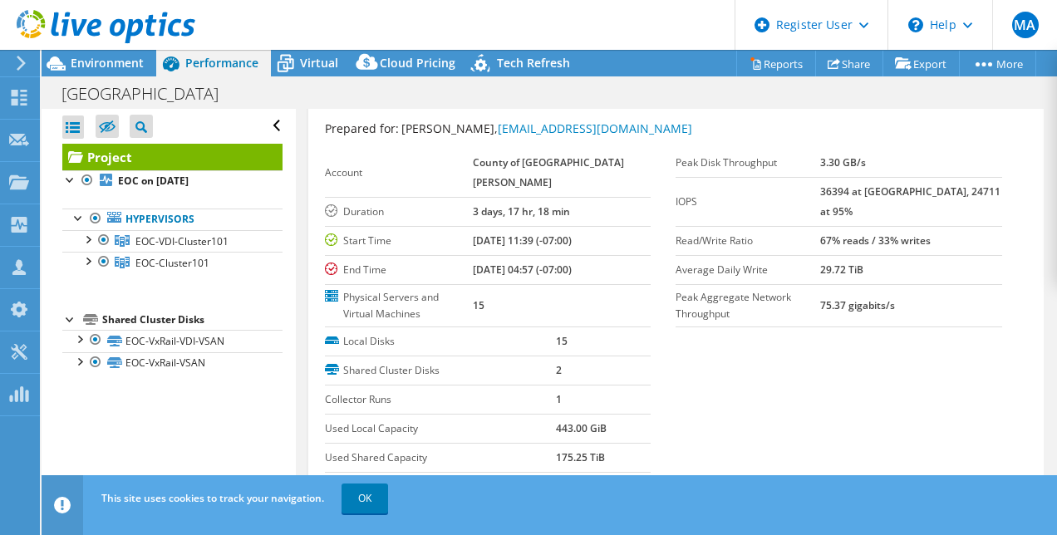
scroll to position [40, 0]
click at [675, 232] on label "Read/Write Ratio" at bounding box center [747, 240] width 145 height 17
drag, startPoint x: 675, startPoint y: 219, endPoint x: 702, endPoint y: 219, distance: 27.4
click at [702, 232] on label "Read/Write Ratio" at bounding box center [747, 240] width 145 height 17
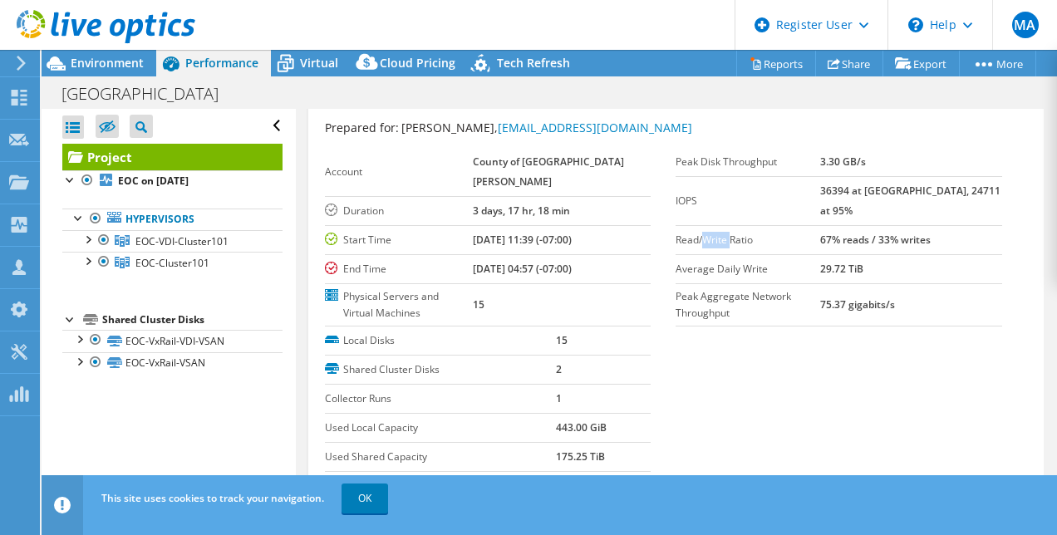
click at [702, 232] on label "Read/Write Ratio" at bounding box center [747, 240] width 145 height 17
drag, startPoint x: 702, startPoint y: 219, endPoint x: 732, endPoint y: 219, distance: 29.9
click at [732, 232] on label "Read/Write Ratio" at bounding box center [747, 240] width 145 height 17
drag, startPoint x: 732, startPoint y: 219, endPoint x: 735, endPoint y: 330, distance: 110.5
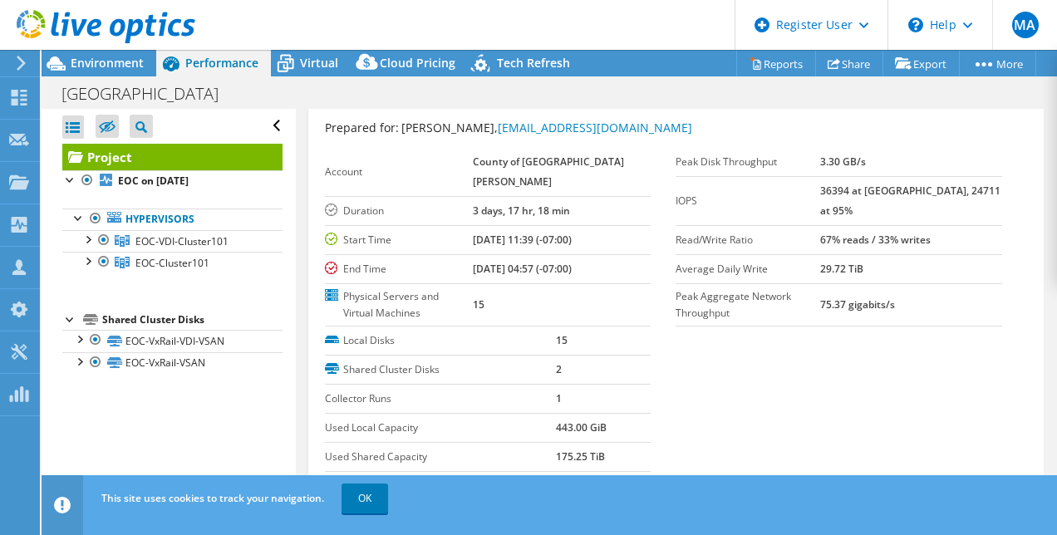
click at [735, 330] on section "Prepared for: Stephen Crafton, scrafton@countyofsb.org Account County of Santa …" at bounding box center [676, 319] width 703 height 400
click at [690, 327] on section "Prepared for: Stephen Crafton, scrafton@countyofsb.org Account County of Santa …" at bounding box center [676, 319] width 703 height 400
click at [698, 357] on section "Prepared for: Stephen Crafton, scrafton@countyofsb.org Account County of Santa …" at bounding box center [676, 319] width 703 height 400
click at [708, 288] on label "Peak Aggregate Network Throughput" at bounding box center [747, 304] width 145 height 33
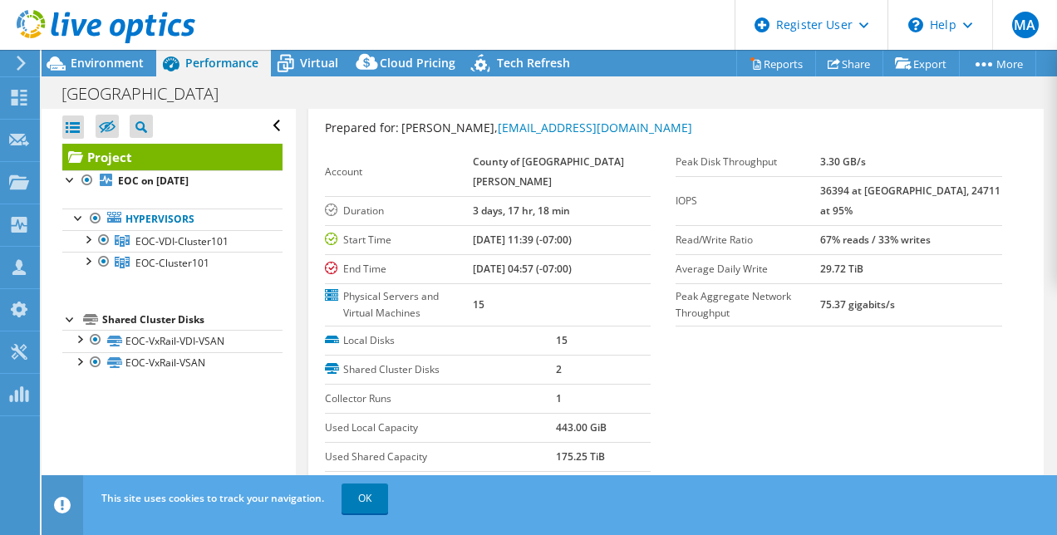
drag, startPoint x: 708, startPoint y: 282, endPoint x: 726, endPoint y: 364, distance: 83.4
click at [726, 364] on section "Prepared for: Stephen Crafton, scrafton@countyofsb.org Account County of Santa …" at bounding box center [676, 319] width 703 height 400
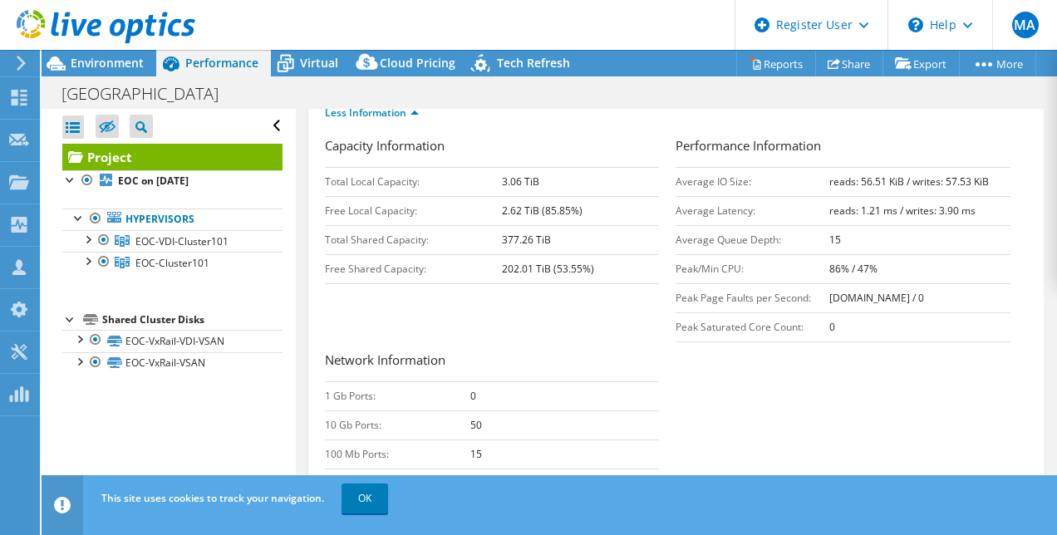
scroll to position [420, 0]
click at [665, 336] on div "Capacity Information Total Local Capacity: 3.06 TiB Free Local Capacity: 2.62 T…" at bounding box center [676, 357] width 703 height 439
click at [518, 277] on b "202.01 TiB (53.55%)" at bounding box center [548, 270] width 92 height 14
click at [694, 285] on td "Peak/Min CPU:" at bounding box center [752, 270] width 154 height 29
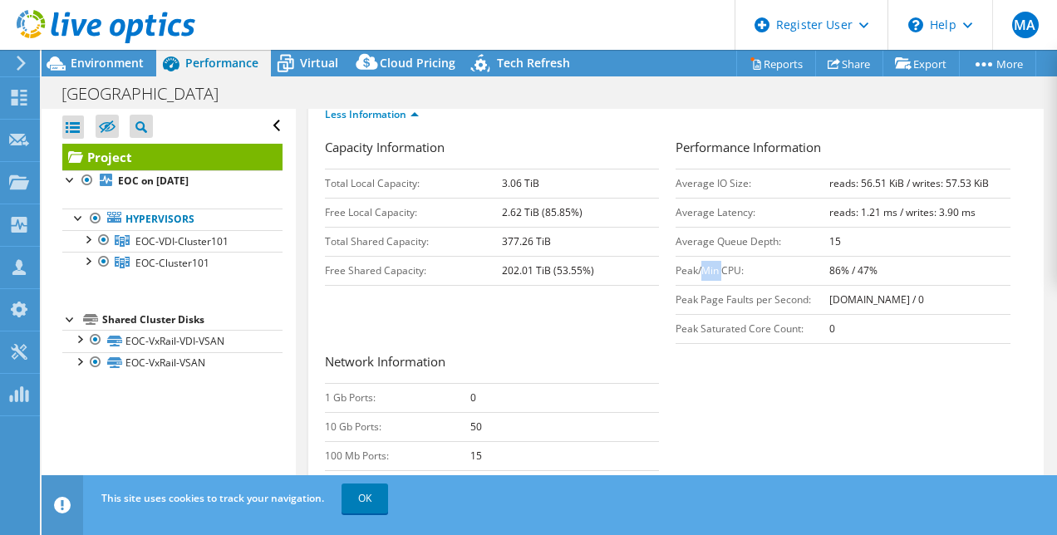
click at [694, 285] on td "Peak/Min CPU:" at bounding box center [752, 270] width 154 height 29
drag, startPoint x: 694, startPoint y: 286, endPoint x: 708, endPoint y: 313, distance: 30.5
click at [708, 313] on td "Peak Page Faults per Second:" at bounding box center [752, 299] width 154 height 29
drag, startPoint x: 708, startPoint y: 313, endPoint x: 715, endPoint y: 348, distance: 35.7
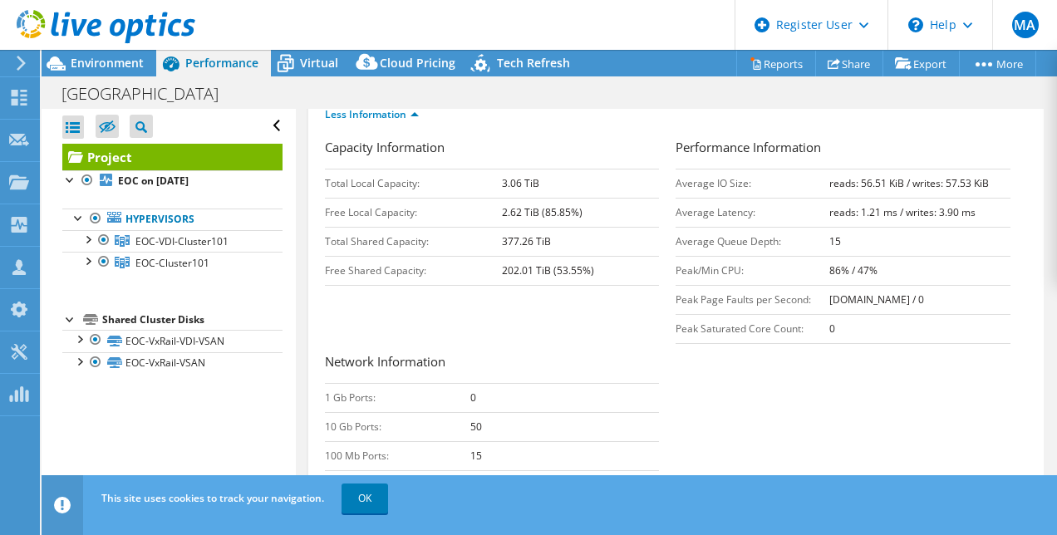
click at [715, 343] on td "Peak Saturated Core Count:" at bounding box center [752, 328] width 154 height 29
drag, startPoint x: 715, startPoint y: 348, endPoint x: 676, endPoint y: 341, distance: 39.8
click at [676, 341] on td "Peak Saturated Core Count:" at bounding box center [752, 328] width 154 height 29
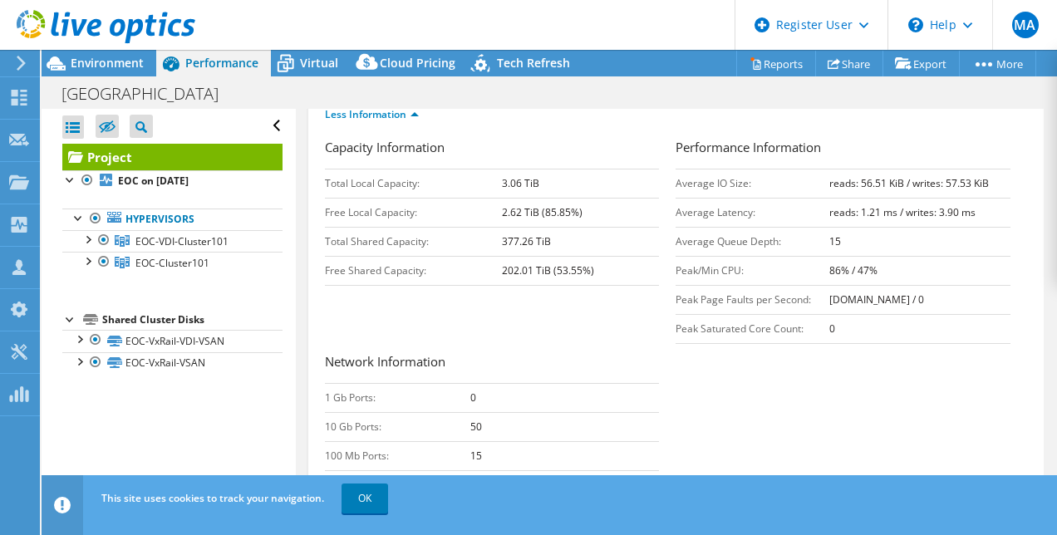
drag, startPoint x: 676, startPoint y: 341, endPoint x: 707, endPoint y: 387, distance: 55.8
click at [707, 387] on div "Capacity Information Total Local Capacity: 3.06 TiB Free Local Capacity: 2.62 T…" at bounding box center [676, 357] width 703 height 439
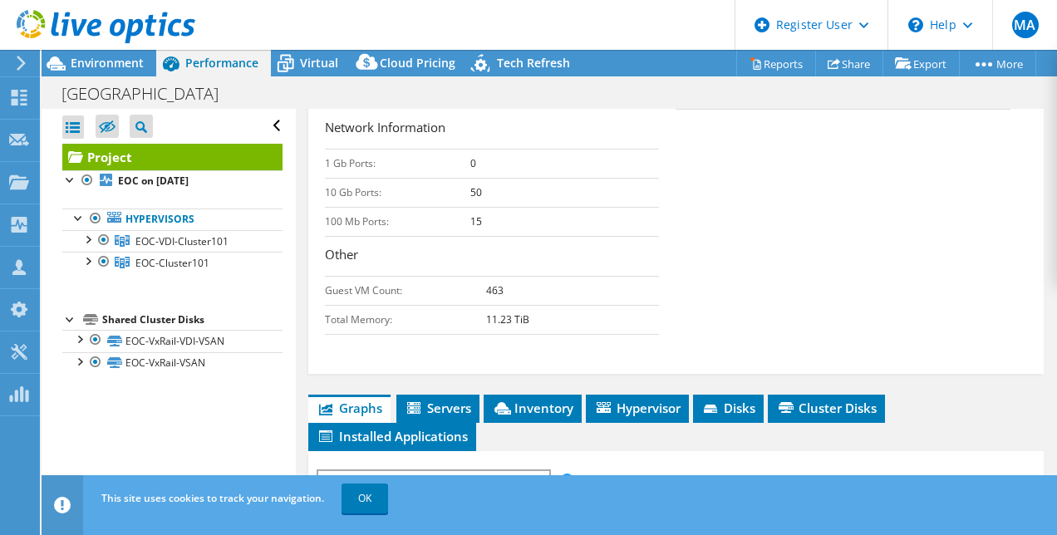
scroll to position [655, 0]
click at [697, 349] on form "Capacity Information Total Local Capacity: 3.06 TiB Free Local Capacity: 2.62 T…" at bounding box center [676, 126] width 703 height 445
click at [660, 367] on div "Capacity Information Total Local Capacity: 3.06 TiB Free Local Capacity: 2.62 T…" at bounding box center [676, 137] width 703 height 466
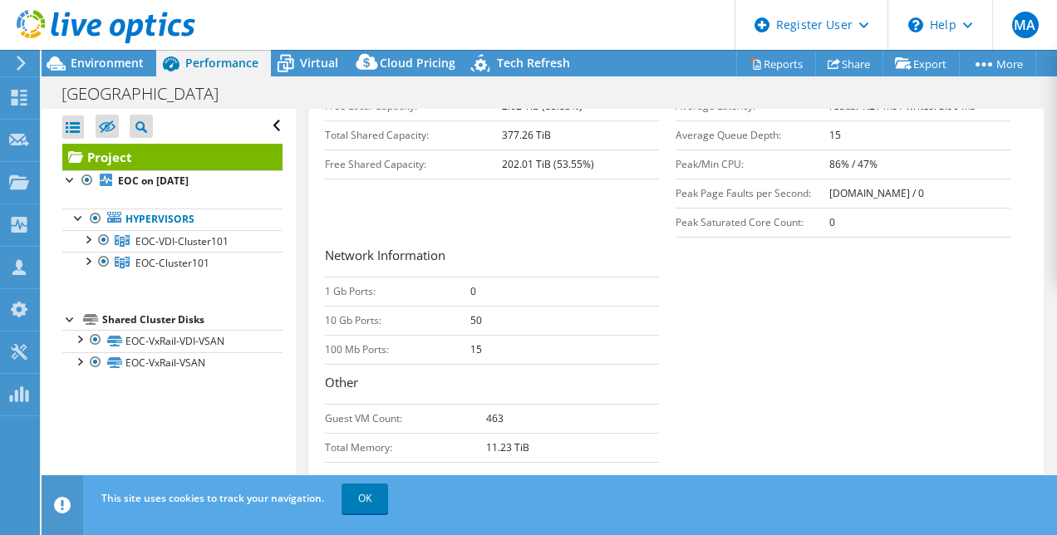
scroll to position [528, 0]
click at [343, 334] on td "10 Gb Ports:" at bounding box center [397, 319] width 145 height 29
drag, startPoint x: 343, startPoint y: 334, endPoint x: 350, endPoint y: 358, distance: 25.0
click at [350, 358] on td "100 Mb Ports:" at bounding box center [397, 348] width 145 height 29
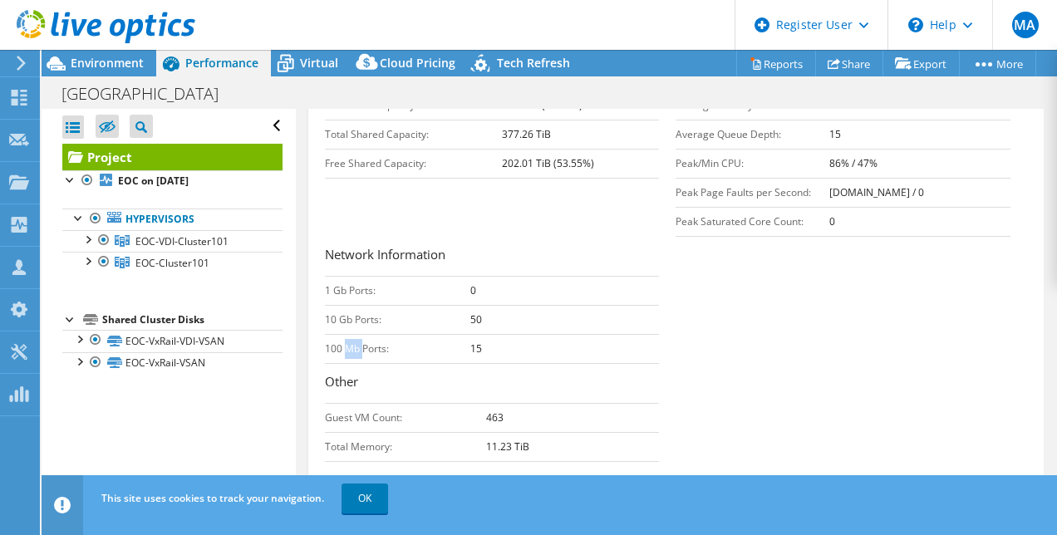
click at [350, 358] on td "100 Mb Ports:" at bounding box center [397, 348] width 145 height 29
click at [554, 355] on td "15" at bounding box center [564, 348] width 189 height 29
click at [670, 372] on div "Capacity Information Total Local Capacity: 3.06 TiB Free Local Capacity: 2.62 T…" at bounding box center [676, 250] width 703 height 439
click at [79, 336] on div at bounding box center [79, 338] width 17 height 17
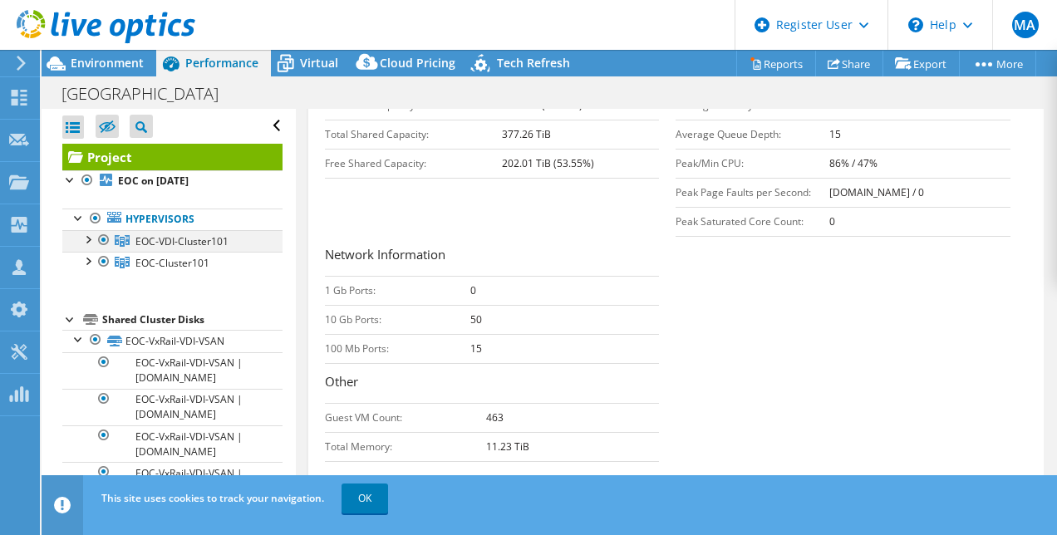
click at [88, 238] on div at bounding box center [87, 238] width 17 height 17
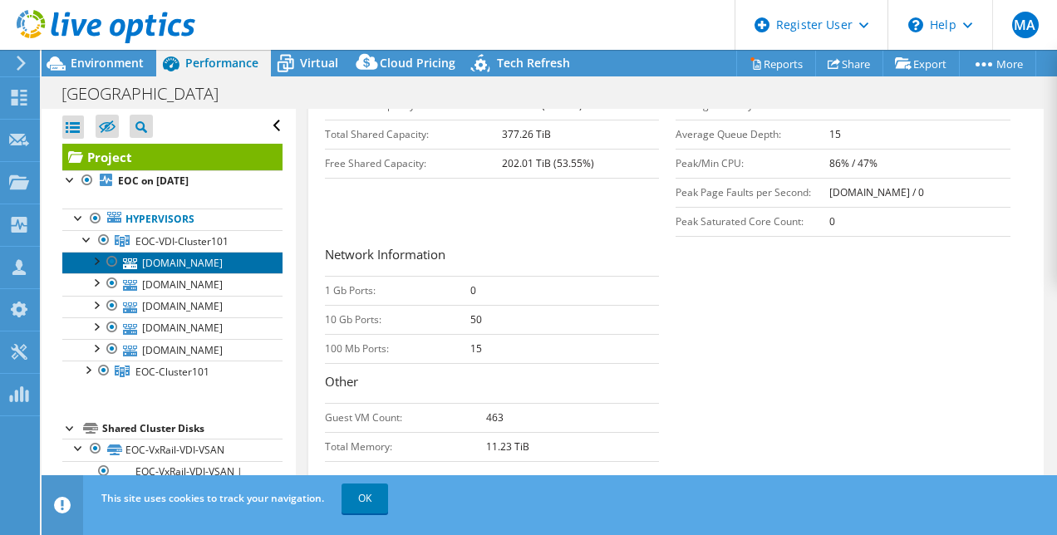
click at [194, 267] on link "sbcesxvdi101.co.sbcgov.net" at bounding box center [172, 263] width 220 height 22
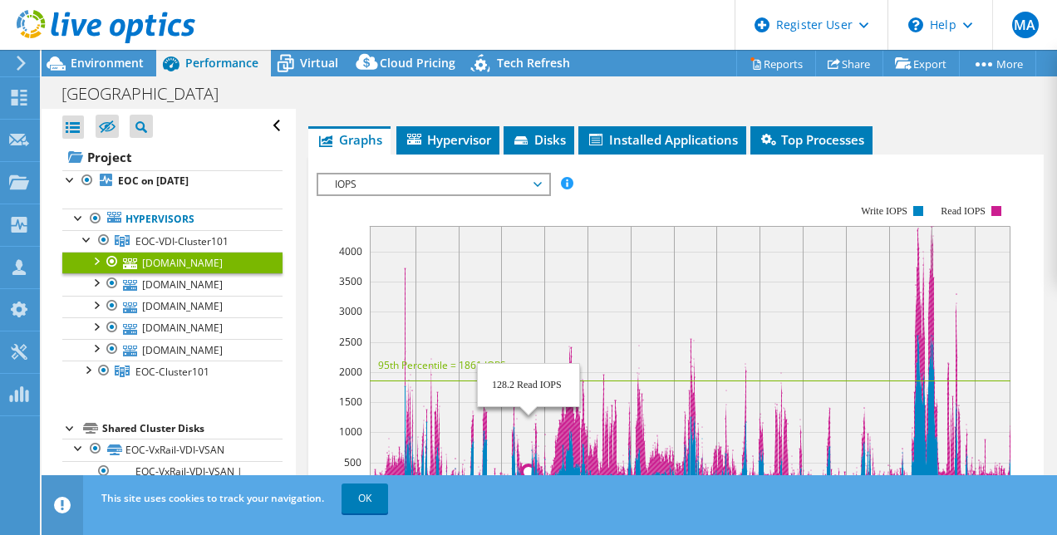
scroll to position [331, 0]
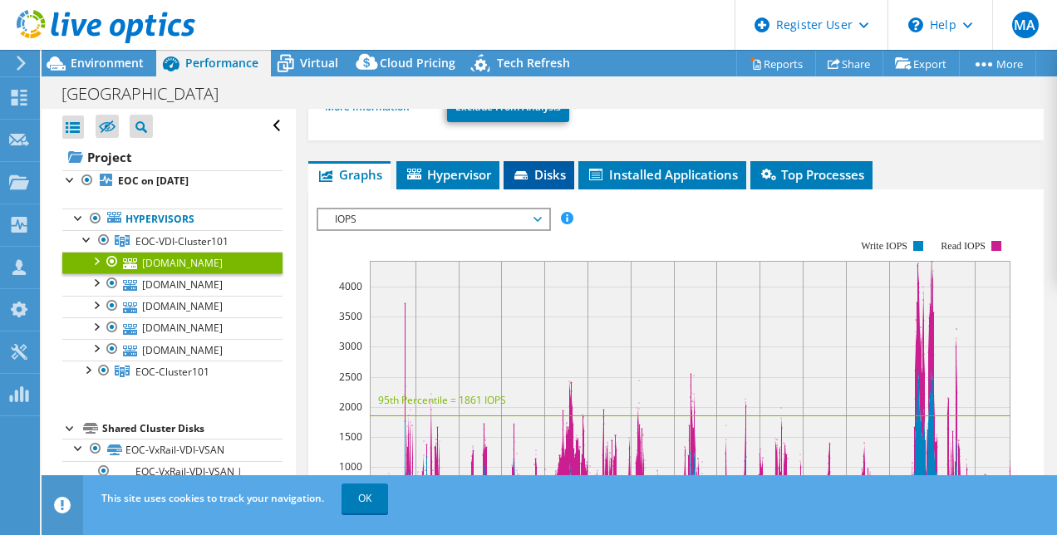
click at [533, 166] on span "Disks" at bounding box center [539, 174] width 54 height 17
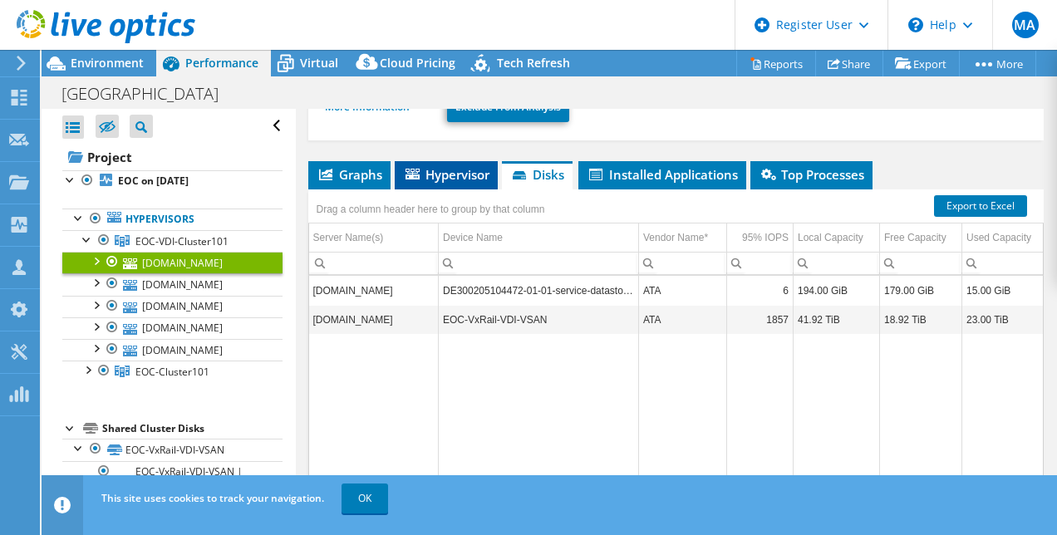
click at [443, 166] on span "Hypervisor" at bounding box center [446, 174] width 86 height 17
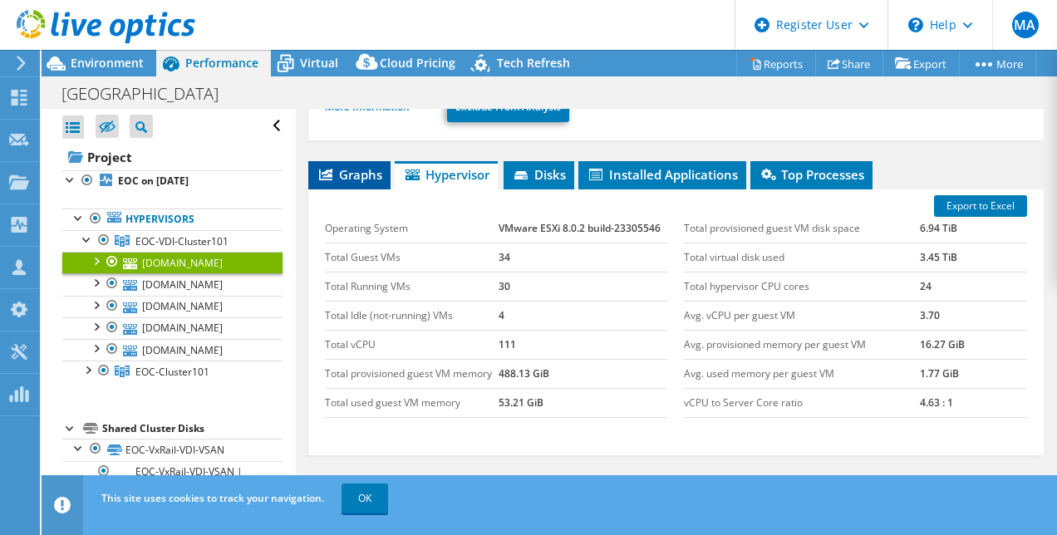
click at [359, 166] on span "Graphs" at bounding box center [350, 174] width 66 height 17
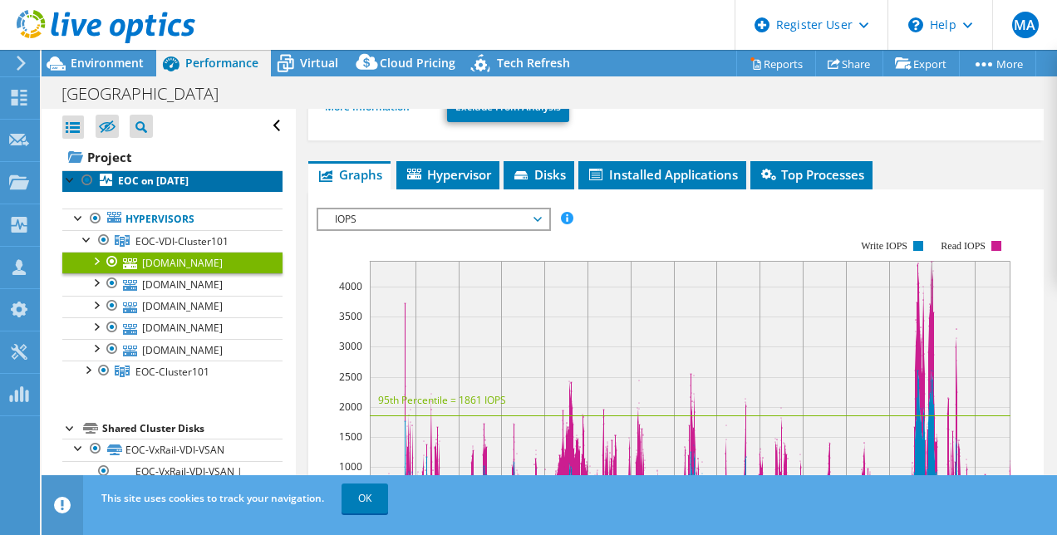
click at [206, 178] on link "EOC on 10/9/2025" at bounding box center [172, 181] width 220 height 22
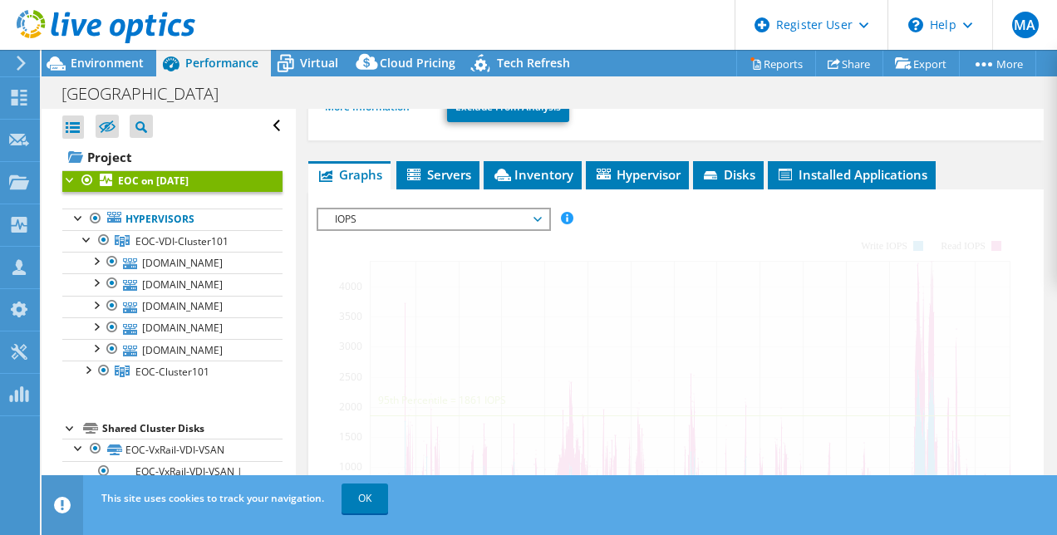
scroll to position [389, 0]
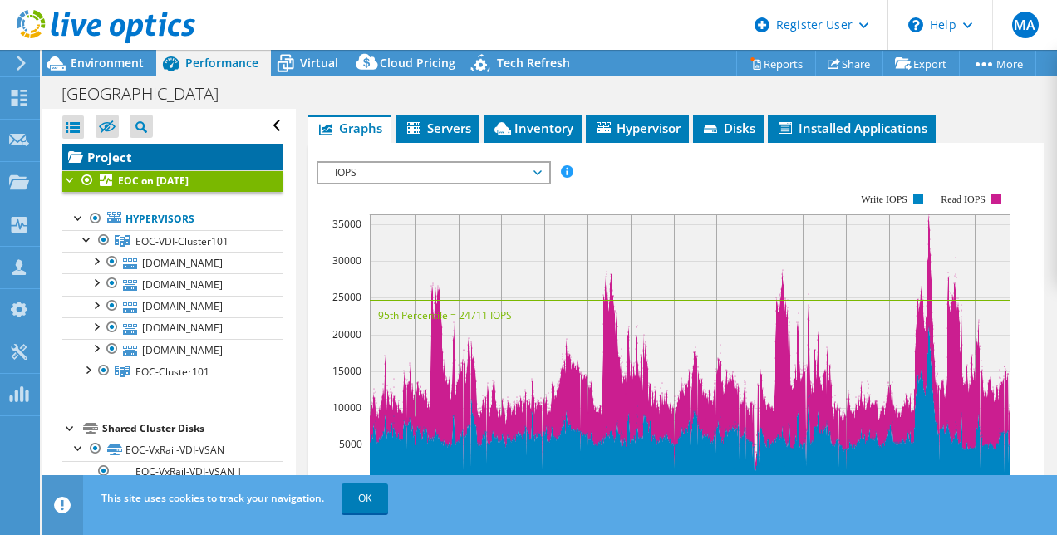
click at [120, 160] on link "Project" at bounding box center [172, 157] width 220 height 27
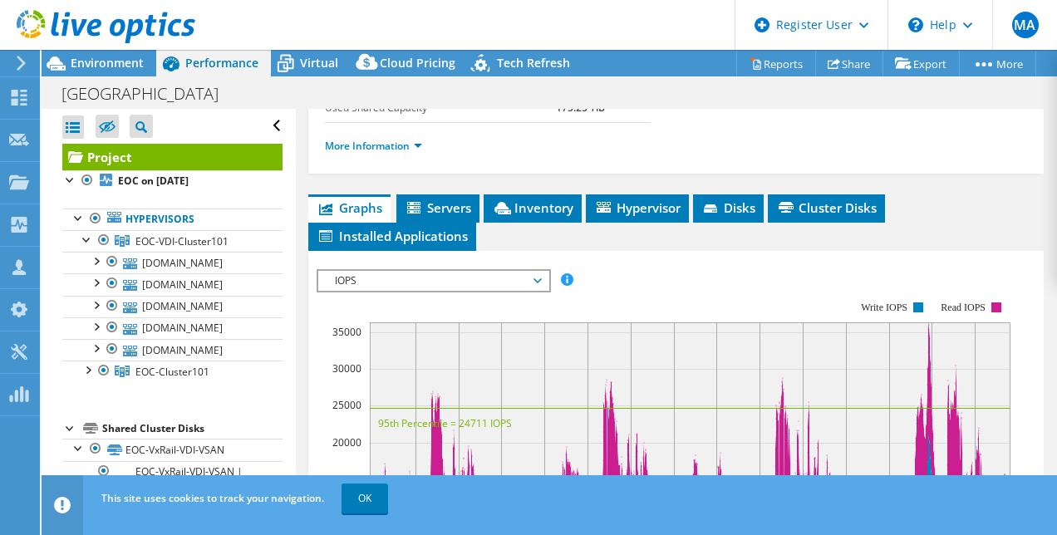
scroll to position [488, 0]
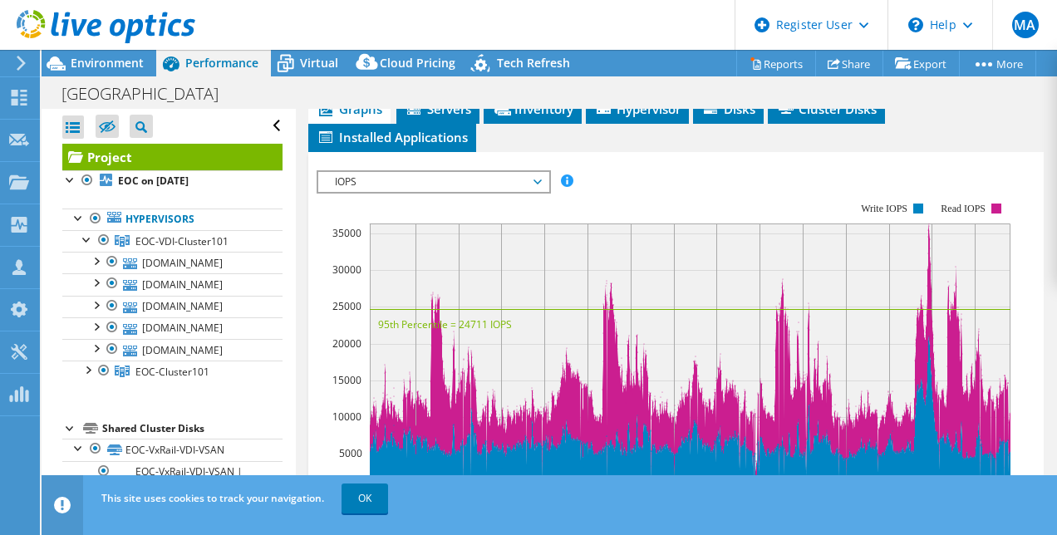
click at [349, 117] on span "Graphs" at bounding box center [350, 109] width 66 height 17
click at [341, 117] on span "Graphs" at bounding box center [350, 109] width 66 height 17
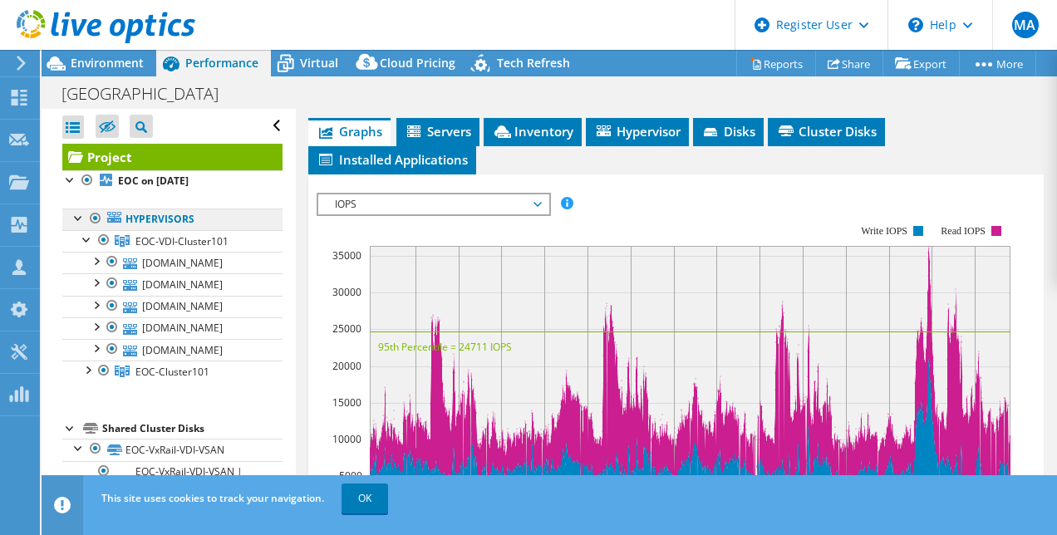
click at [161, 209] on link "Hypervisors" at bounding box center [172, 220] width 220 height 22
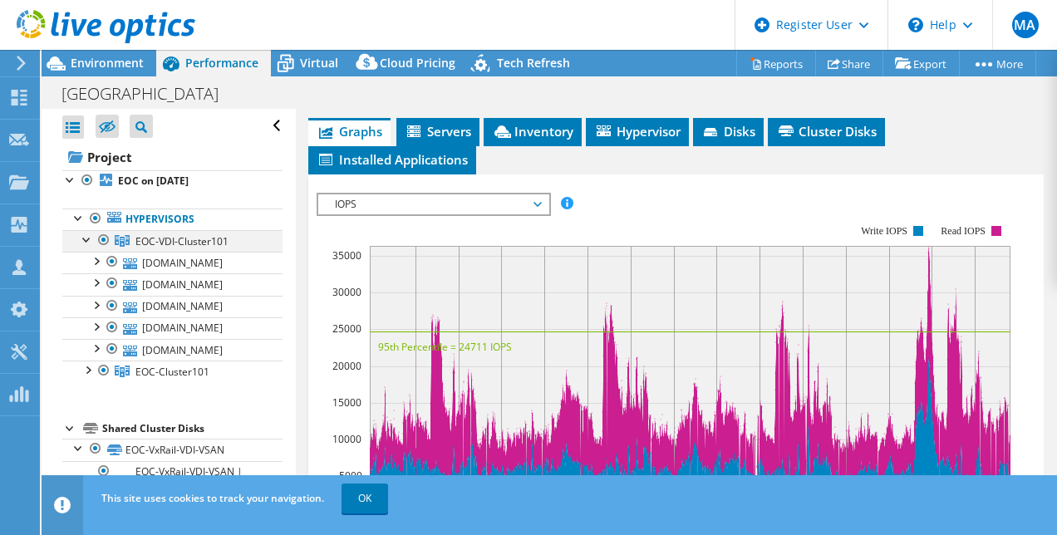
click at [85, 241] on div at bounding box center [87, 238] width 17 height 17
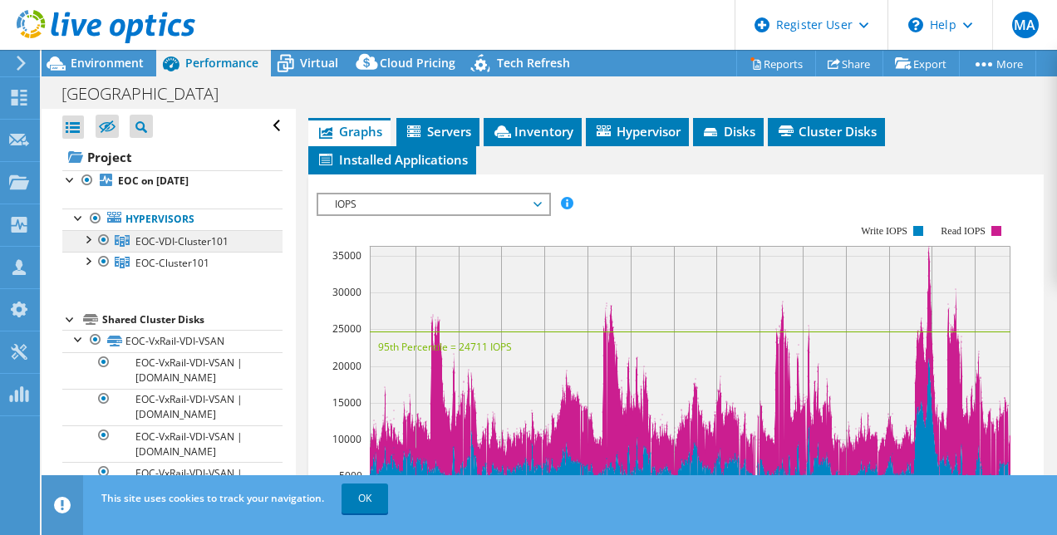
click at [186, 239] on span "EOC-VDI-Cluster101" at bounding box center [181, 241] width 93 height 14
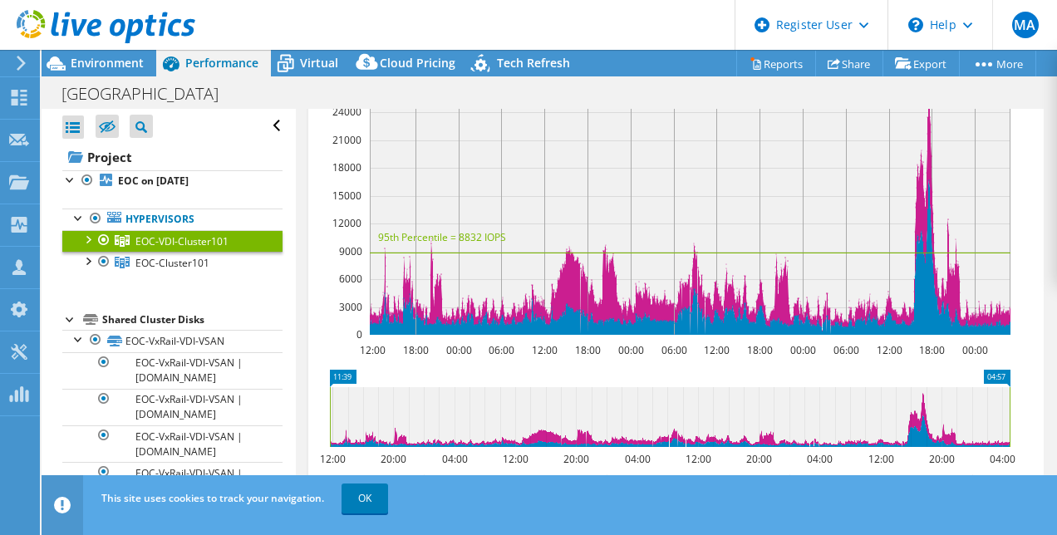
scroll to position [0, 0]
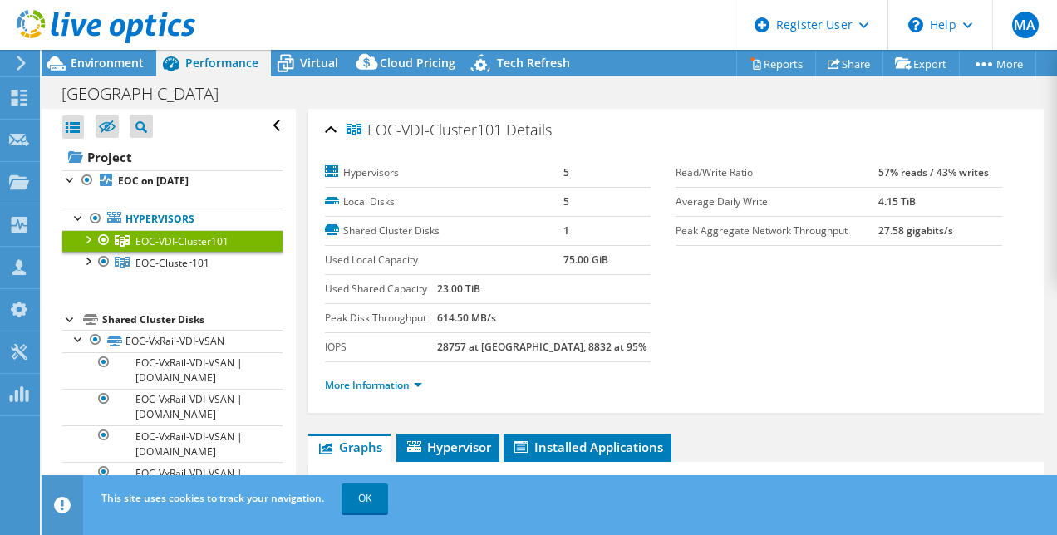
click at [404, 378] on link "More Information" at bounding box center [373, 385] width 97 height 14
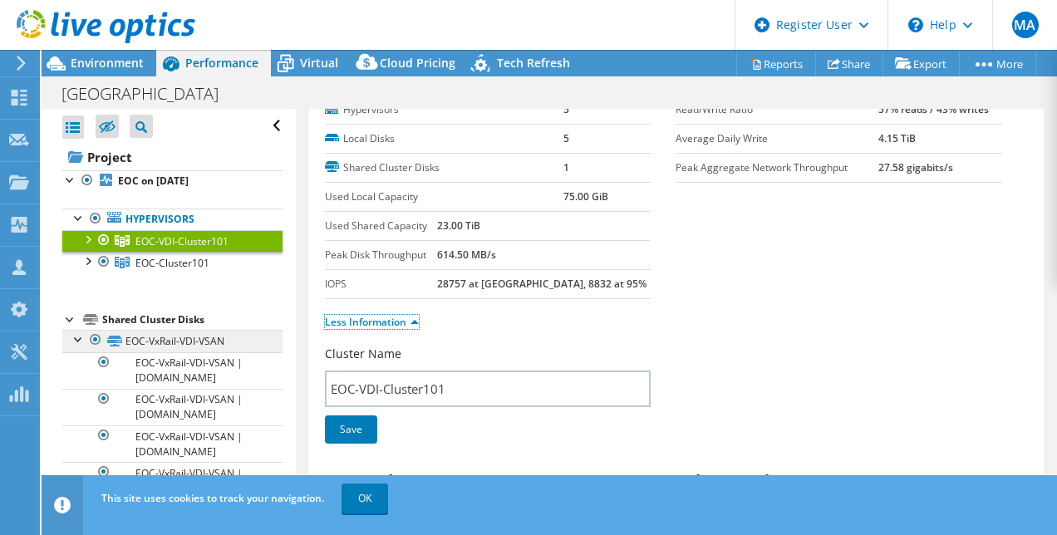
scroll to position [35, 0]
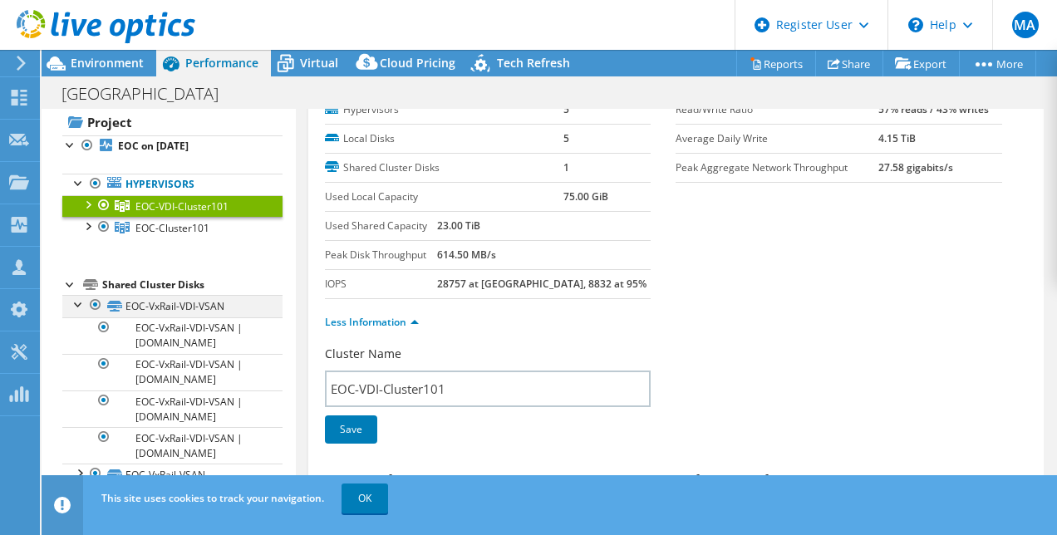
click at [75, 302] on div at bounding box center [79, 303] width 17 height 17
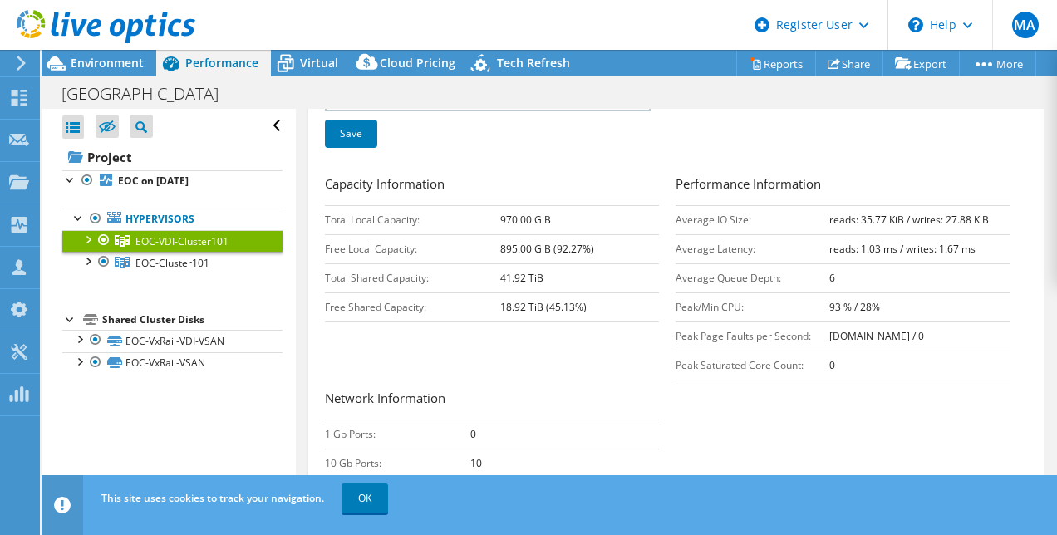
scroll to position [358, 0]
click at [648, 342] on div "Capacity Information Total Local Capacity: 970.00 GiB Free Local Capacity: 895.…" at bounding box center [676, 394] width 703 height 439
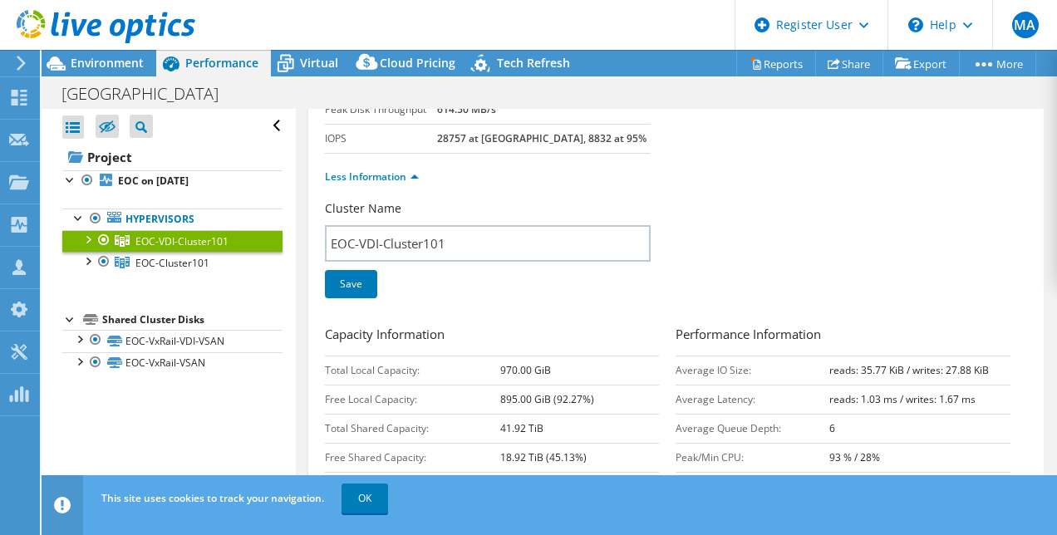
click at [616, 317] on form "Cluster Name EOC-VDI-Cluster101 Save Capacity Information Total Local Capacity:…" at bounding box center [676, 485] width 703 height 570
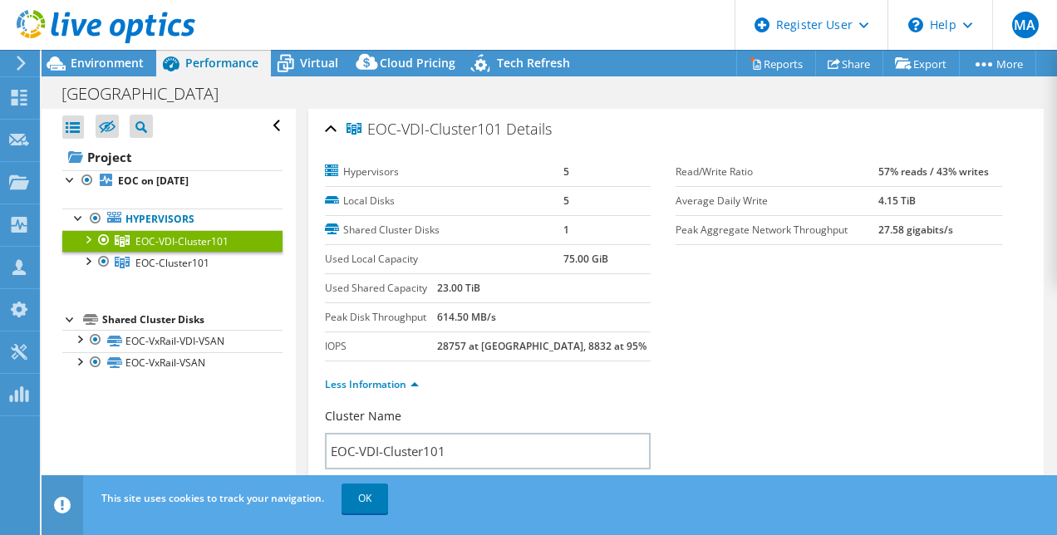
scroll to position [0, 0]
click at [161, 176] on b "EOC on 10/9/2025" at bounding box center [153, 181] width 71 height 14
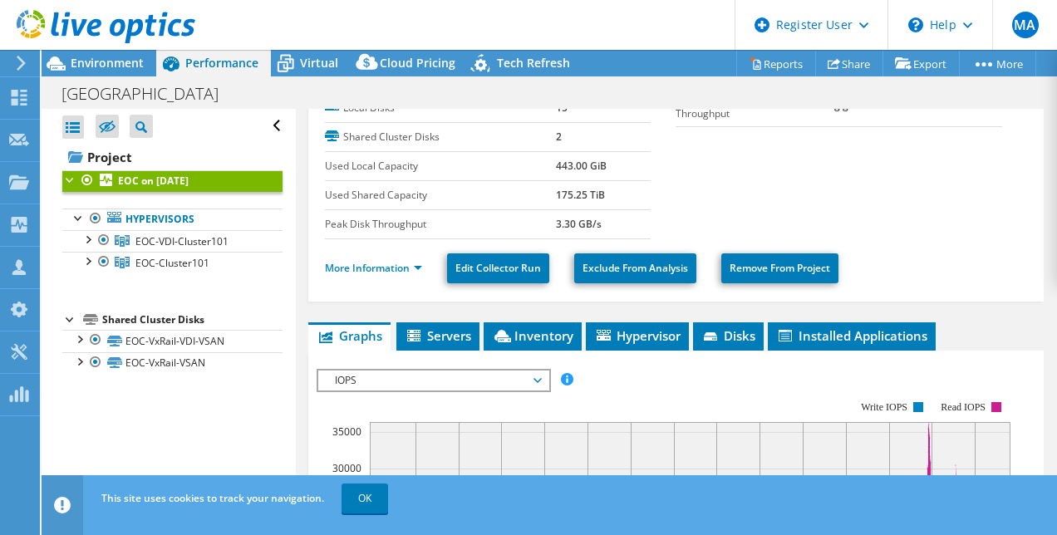
scroll to position [160, 0]
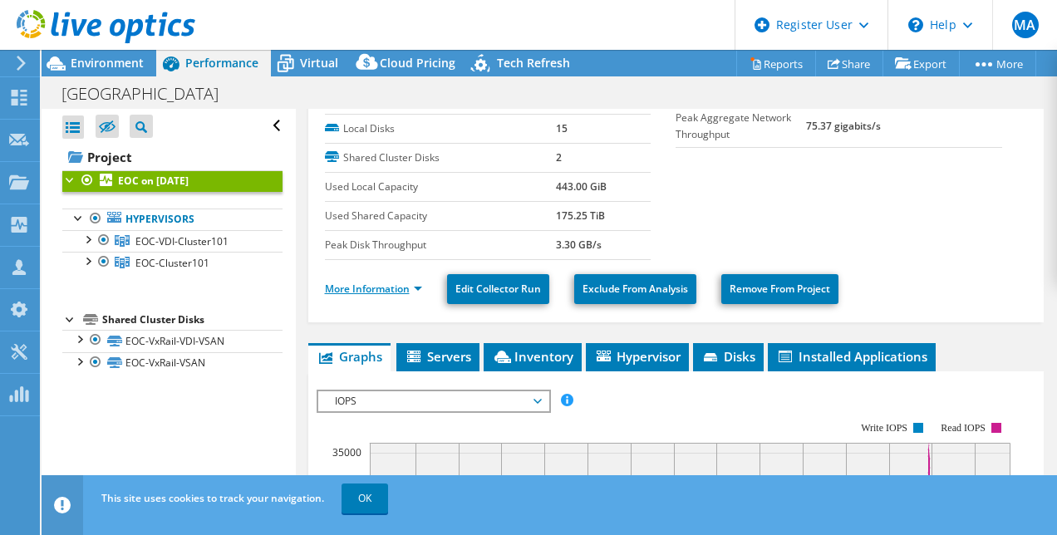
click at [414, 282] on link "More Information" at bounding box center [373, 289] width 97 height 14
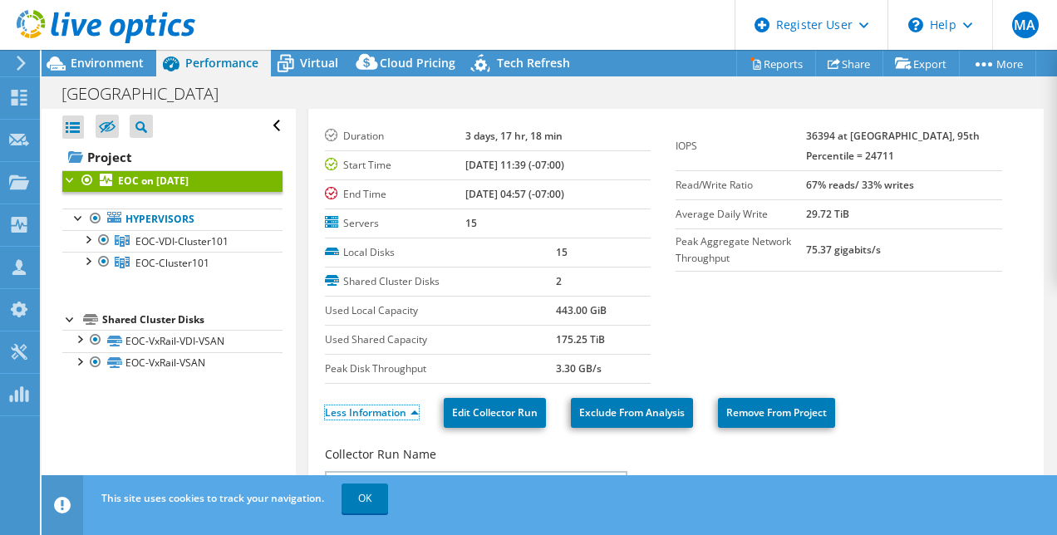
scroll to position [35, 0]
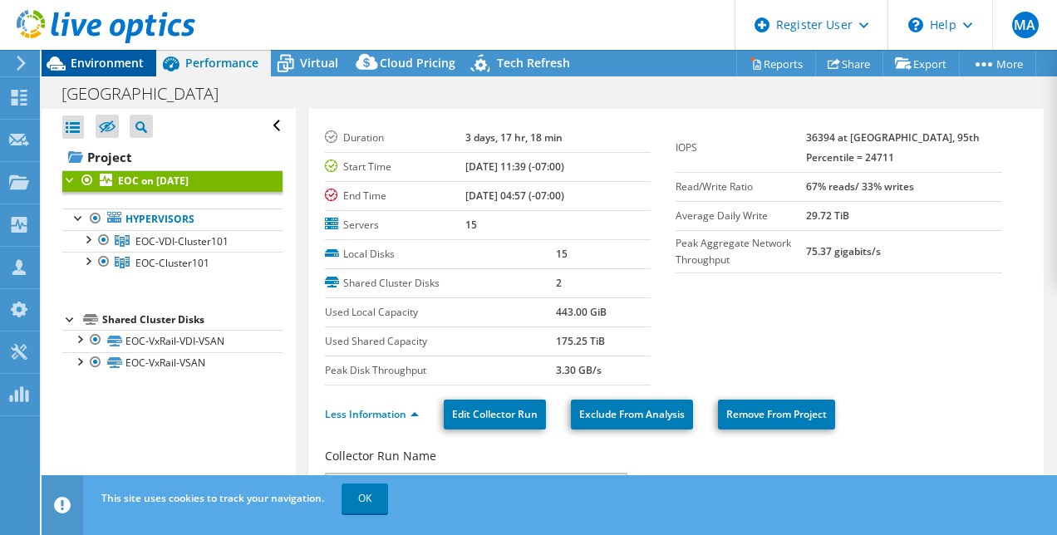
click at [100, 60] on span "Environment" at bounding box center [107, 63] width 73 height 16
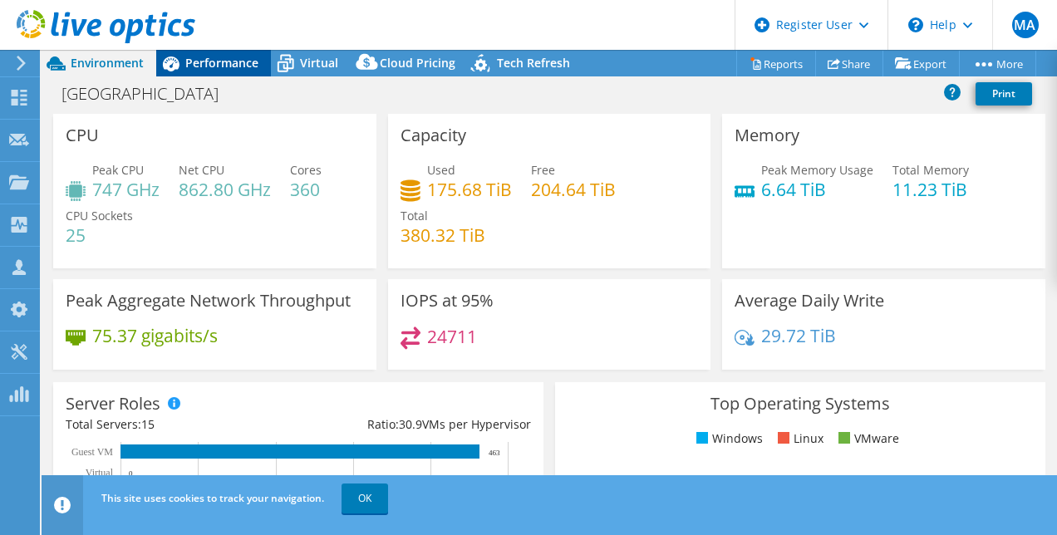
click at [234, 58] on span "Performance" at bounding box center [221, 63] width 73 height 16
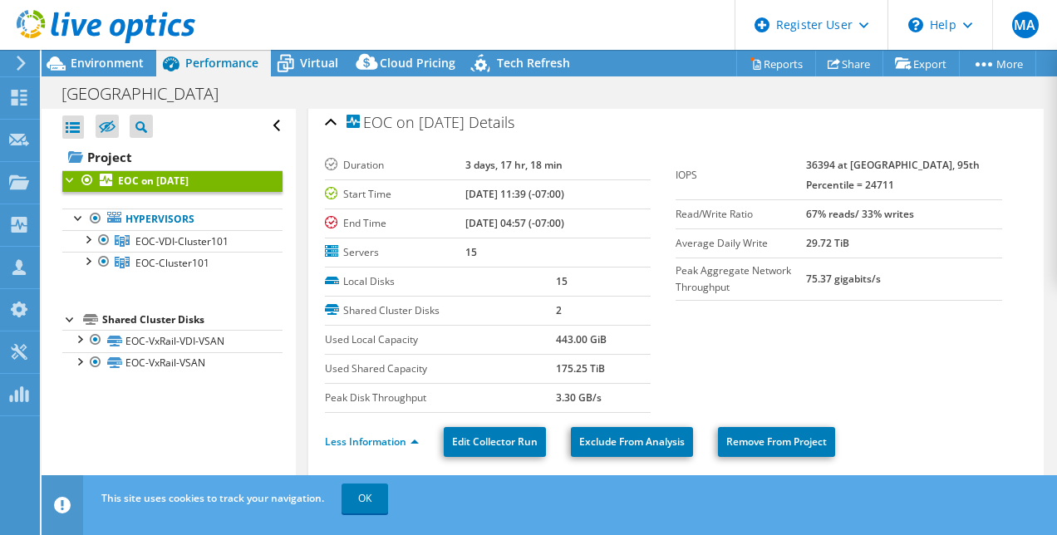
scroll to position [0, 0]
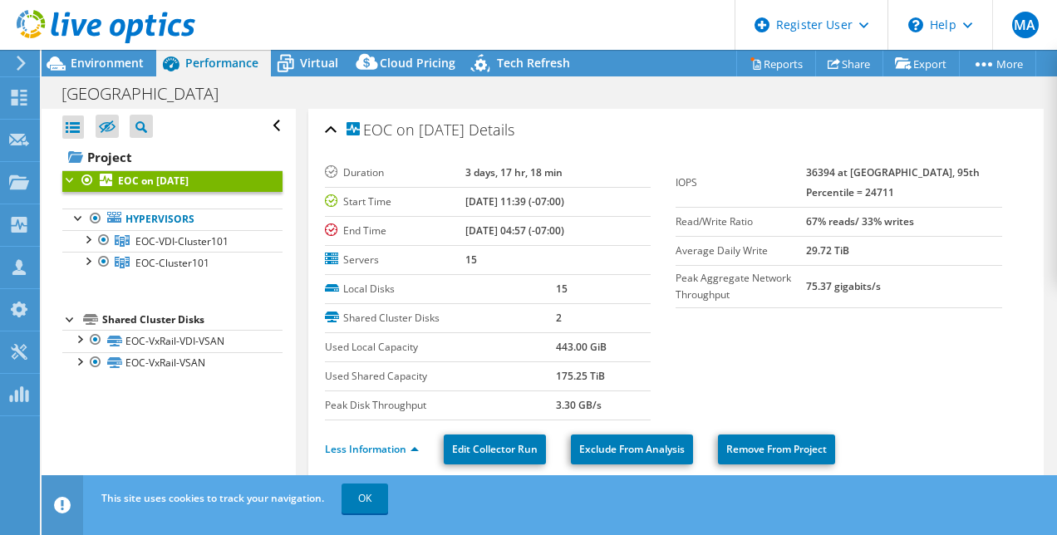
click at [821, 371] on section "Duration 3 days, 17 hr, 18 min Start Time 09/30/2025, 11:39 (-07:00) End Time 1…" at bounding box center [676, 290] width 703 height 262
click at [265, 123] on div "Open All Close All Hide Excluded Nodes Project Tree Filter" at bounding box center [172, 126] width 220 height 35
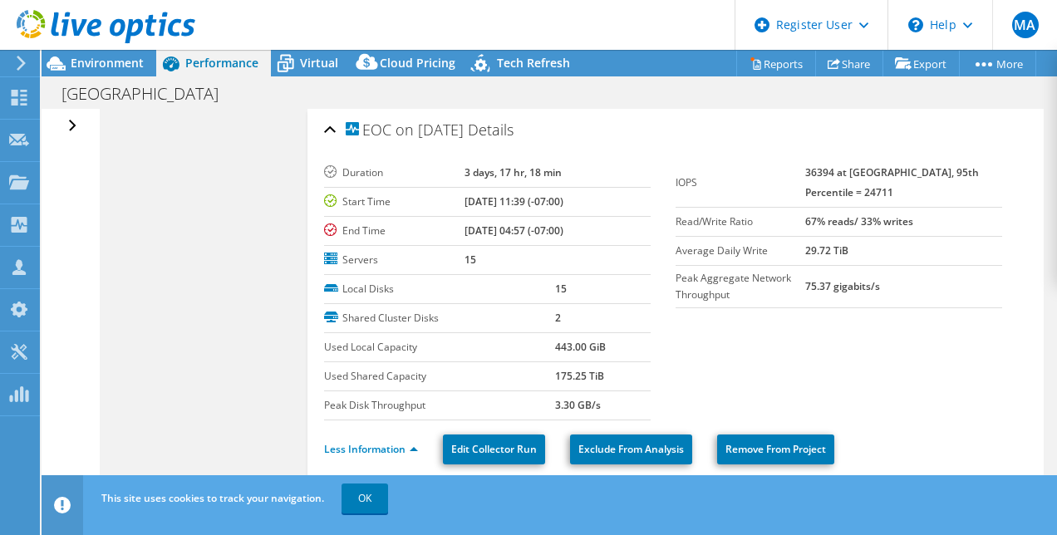
click at [67, 125] on div "Open All Close All Hide Excluded Nodes Project Tree Filter" at bounding box center [74, 126] width 24 height 35
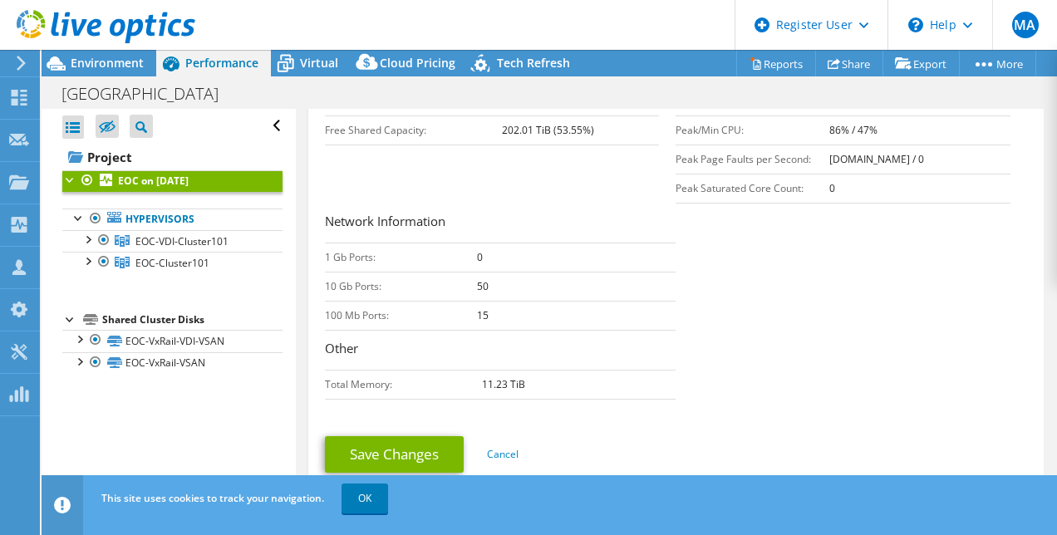
scroll to position [538, 0]
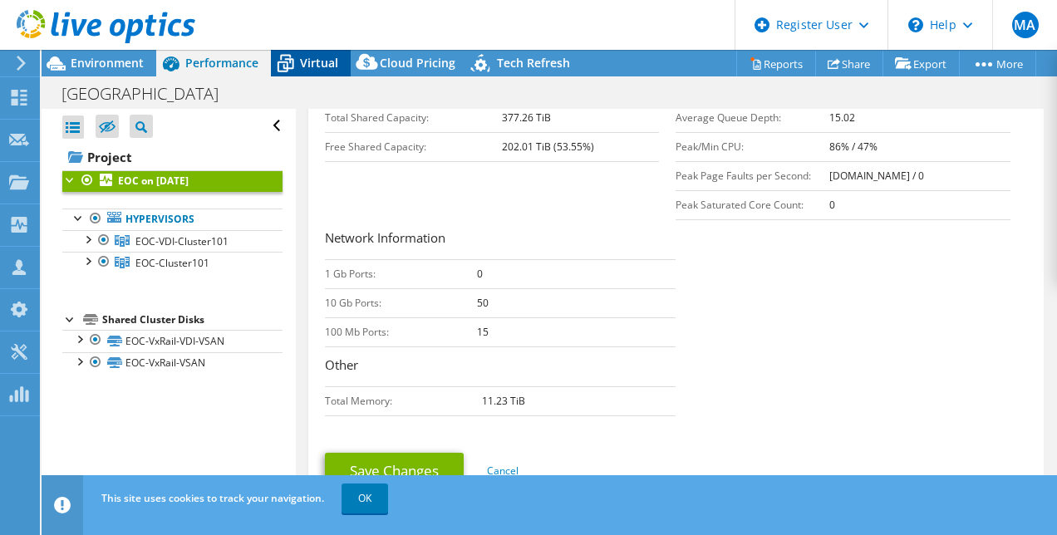
click at [304, 67] on span "Virtual" at bounding box center [319, 63] width 38 height 16
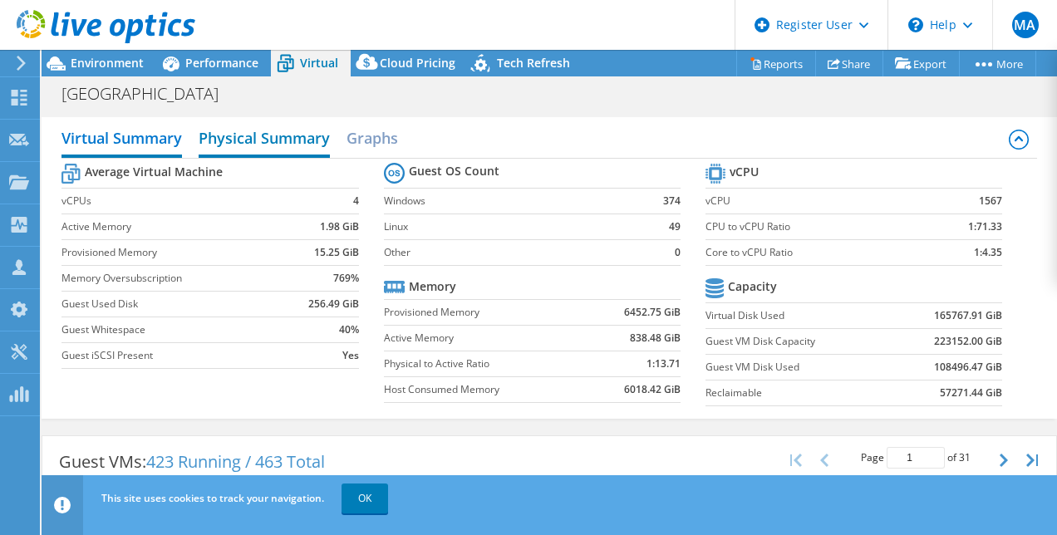
click at [231, 134] on h2 "Physical Summary" at bounding box center [264, 139] width 131 height 37
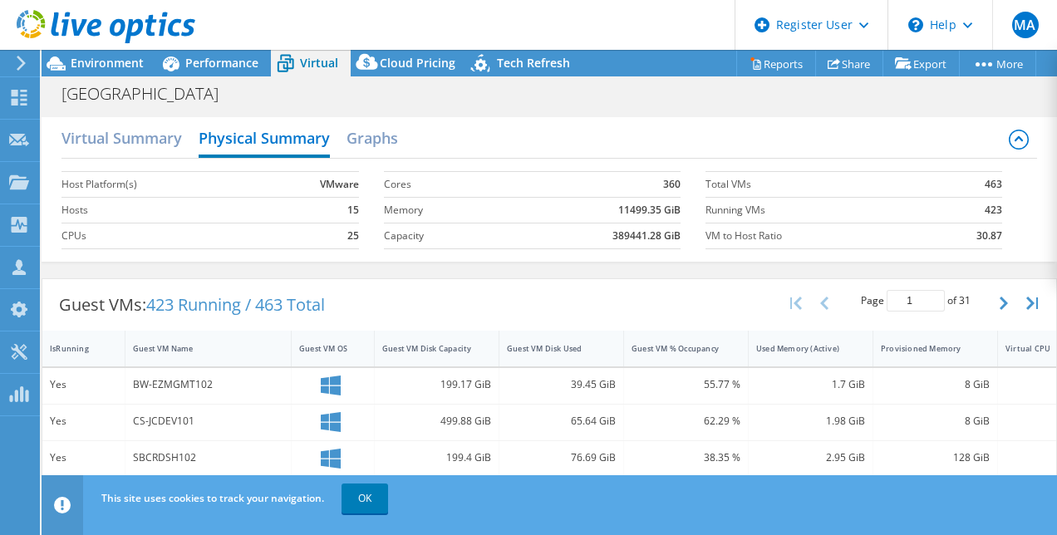
click at [570, 286] on div "Guest VMs: 423 Running / 463 Total Page 1 of 31 5 rows 10 rows 20 rows 25 rows …" at bounding box center [548, 305] width 1013 height 52
click at [538, 266] on div "Virtual Summary Physical Summary Graphs Host Platform(s) VMware Hosts 15 CPUs 2…" at bounding box center [549, 189] width 1015 height 161
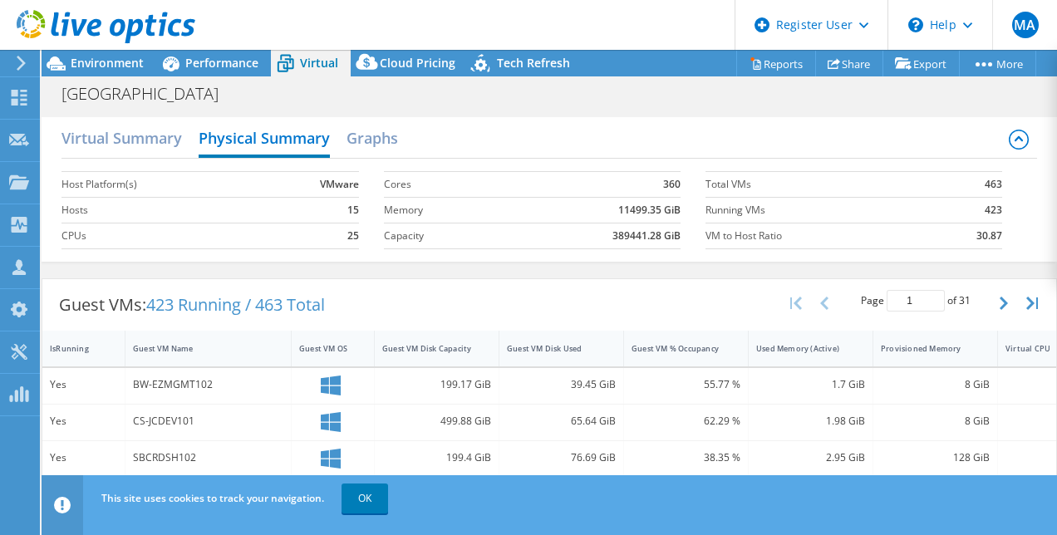
click at [371, 130] on h2 "Graphs" at bounding box center [372, 139] width 52 height 37
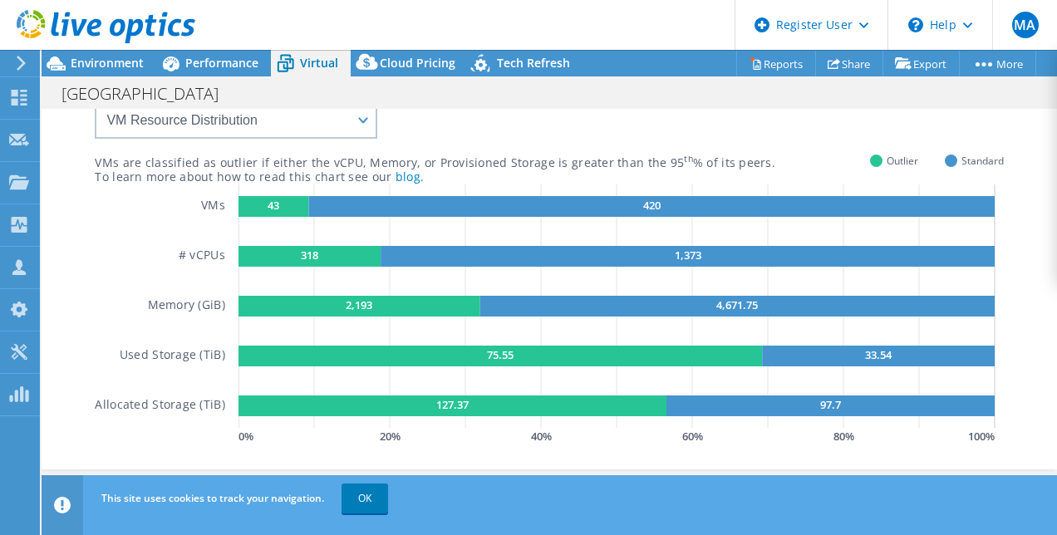
scroll to position [0, 0]
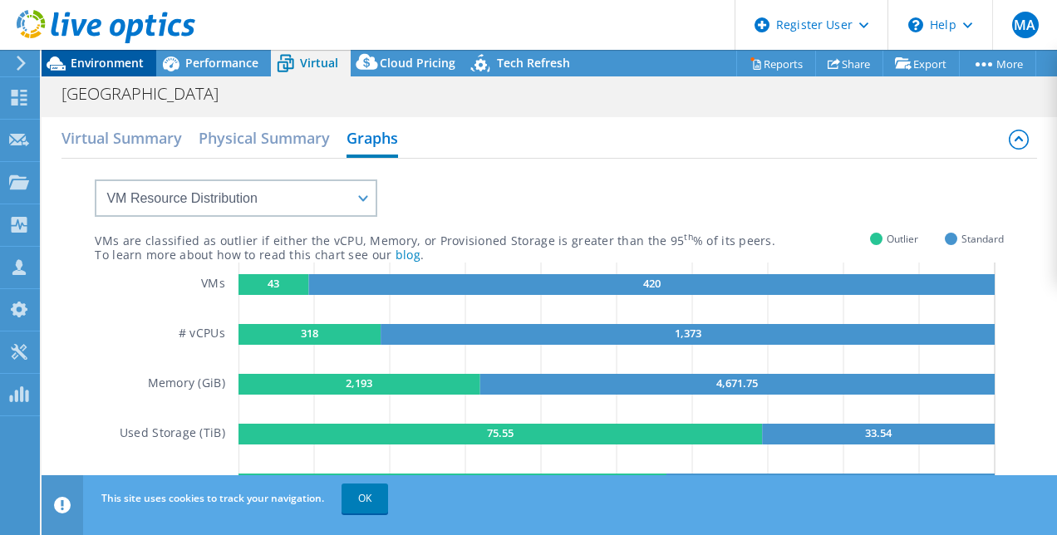
click at [110, 56] on span "Environment" at bounding box center [107, 63] width 73 height 16
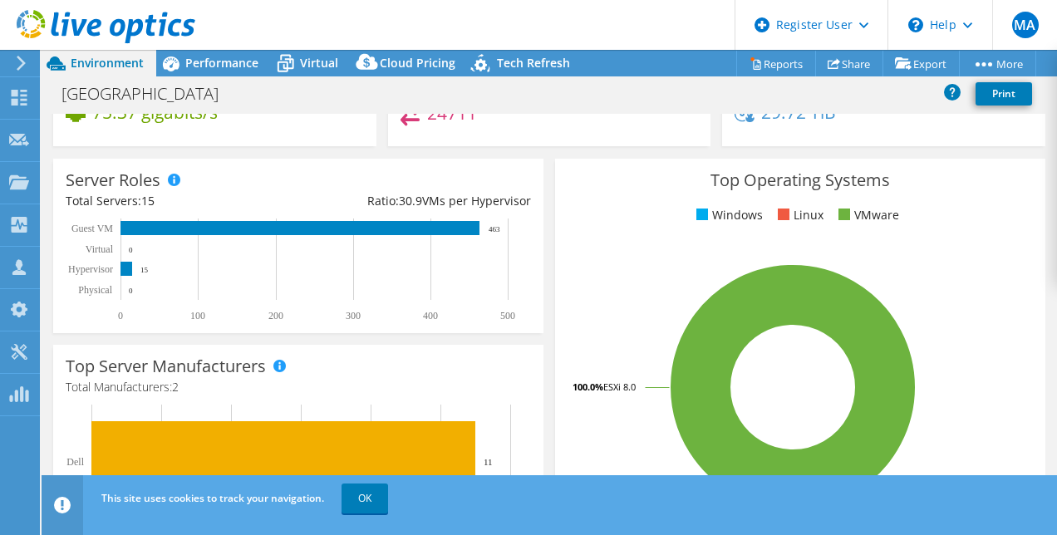
scroll to position [226, 0]
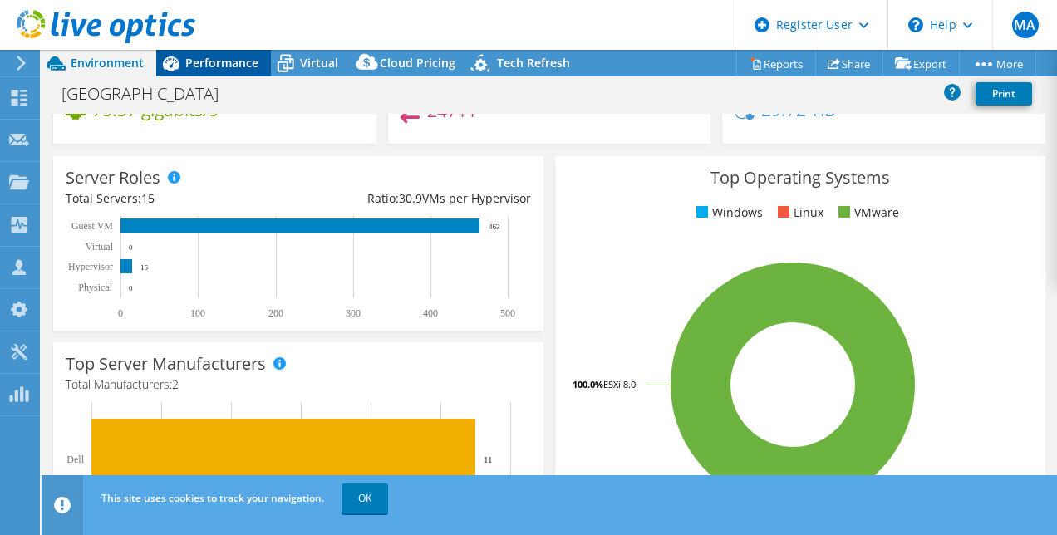
click at [180, 61] on icon at bounding box center [170, 63] width 29 height 29
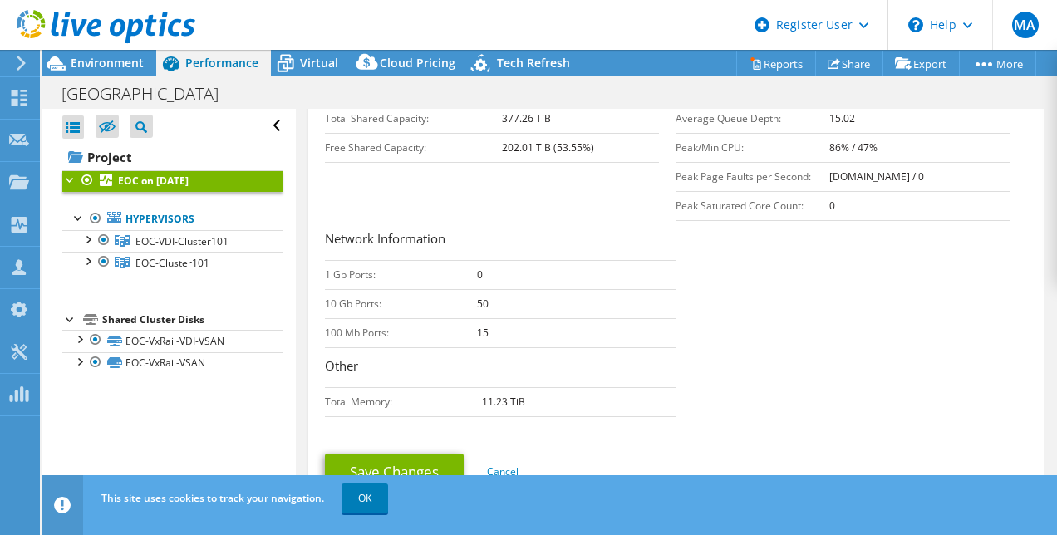
scroll to position [537, 0]
click at [261, 124] on div "Open All Close All Hide Excluded Nodes Project Tree Filter" at bounding box center [172, 126] width 220 height 35
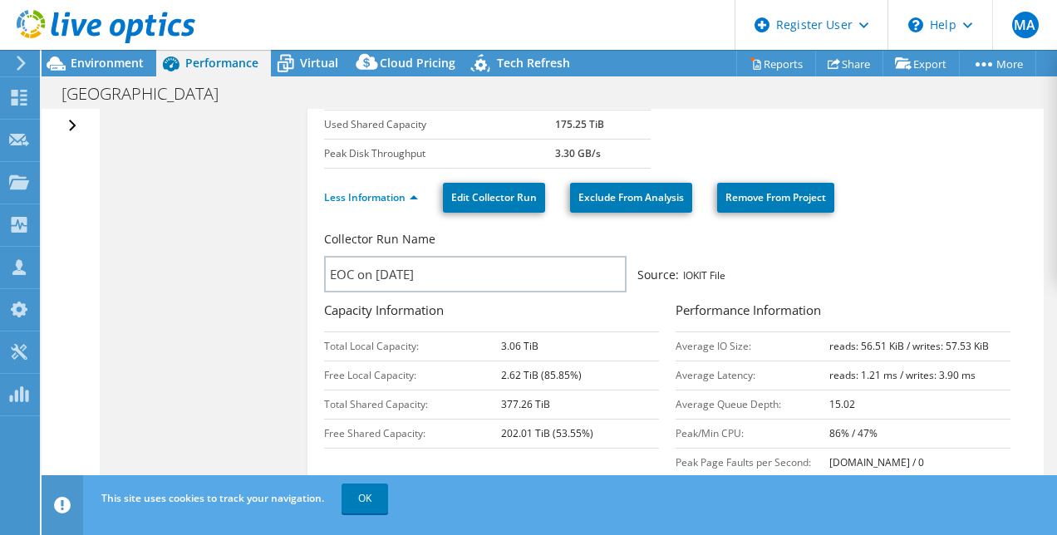
scroll to position [253, 0]
click at [682, 238] on div "Collector Run Name" at bounding box center [667, 242] width 687 height 25
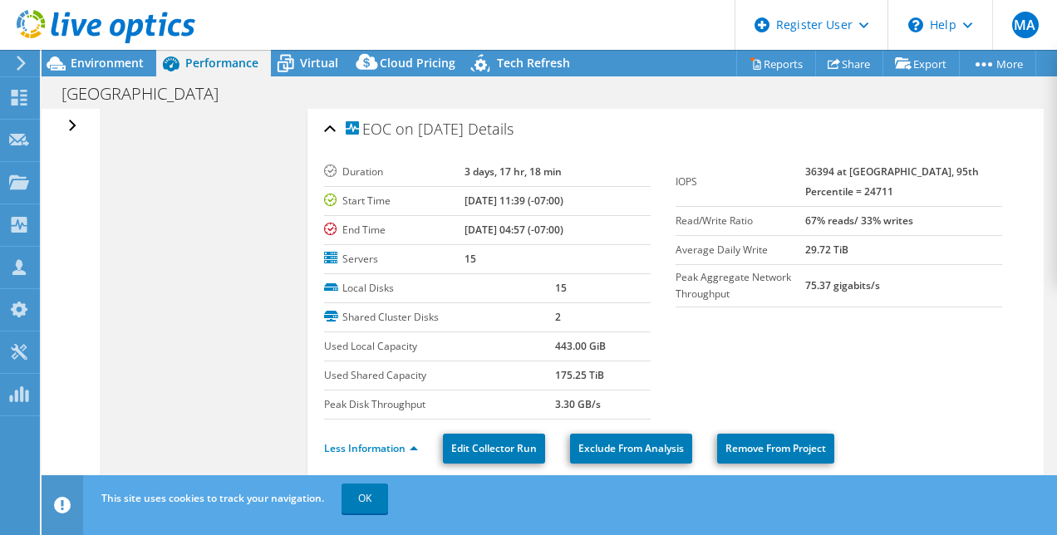
scroll to position [0, 0]
click at [71, 126] on div "Open All Close All Hide Excluded Nodes Project Tree Filter" at bounding box center [74, 126] width 24 height 35
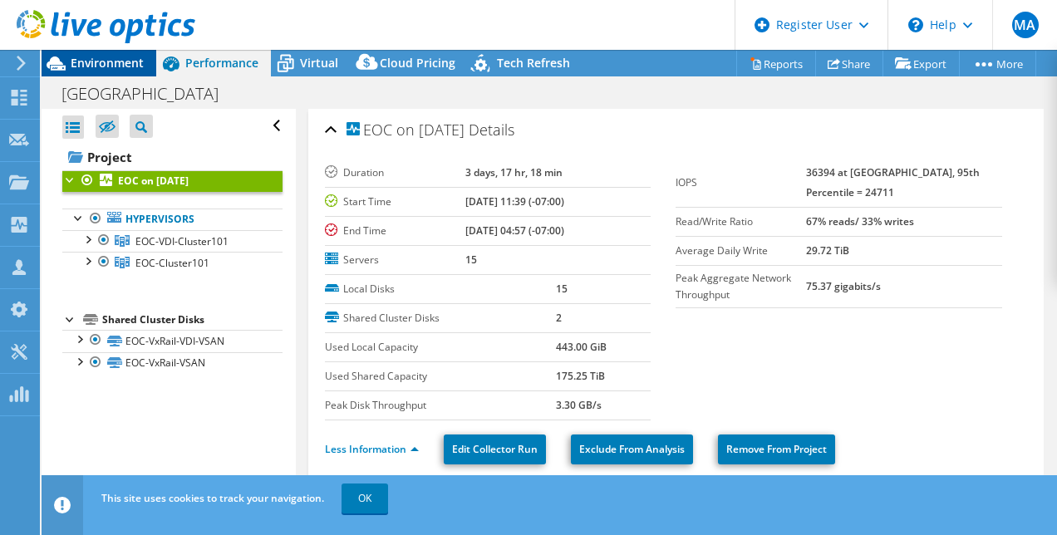
click at [90, 66] on span "Environment" at bounding box center [107, 63] width 73 height 16
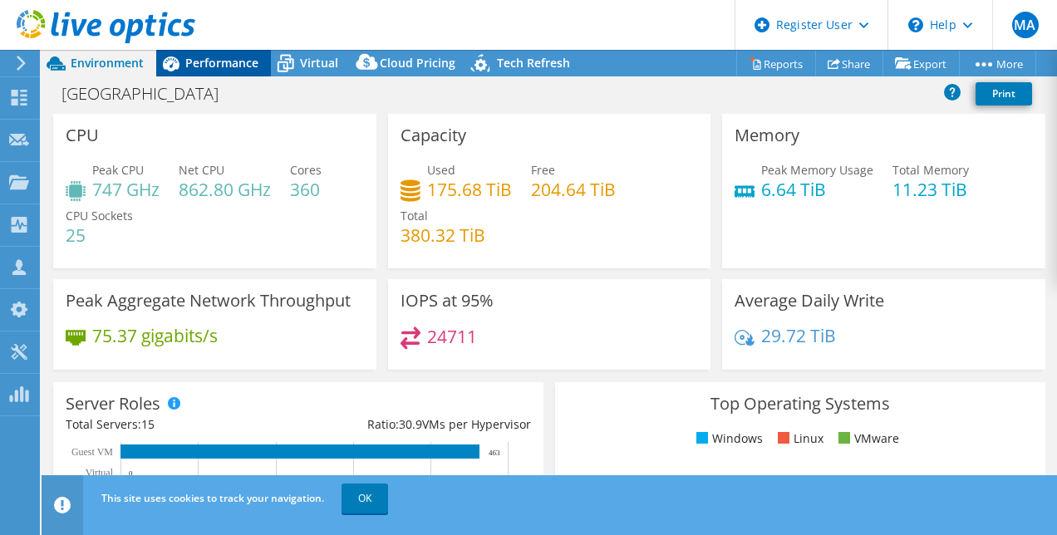
click at [216, 64] on span "Performance" at bounding box center [221, 63] width 73 height 16
